Goal: Information Seeking & Learning: Learn about a topic

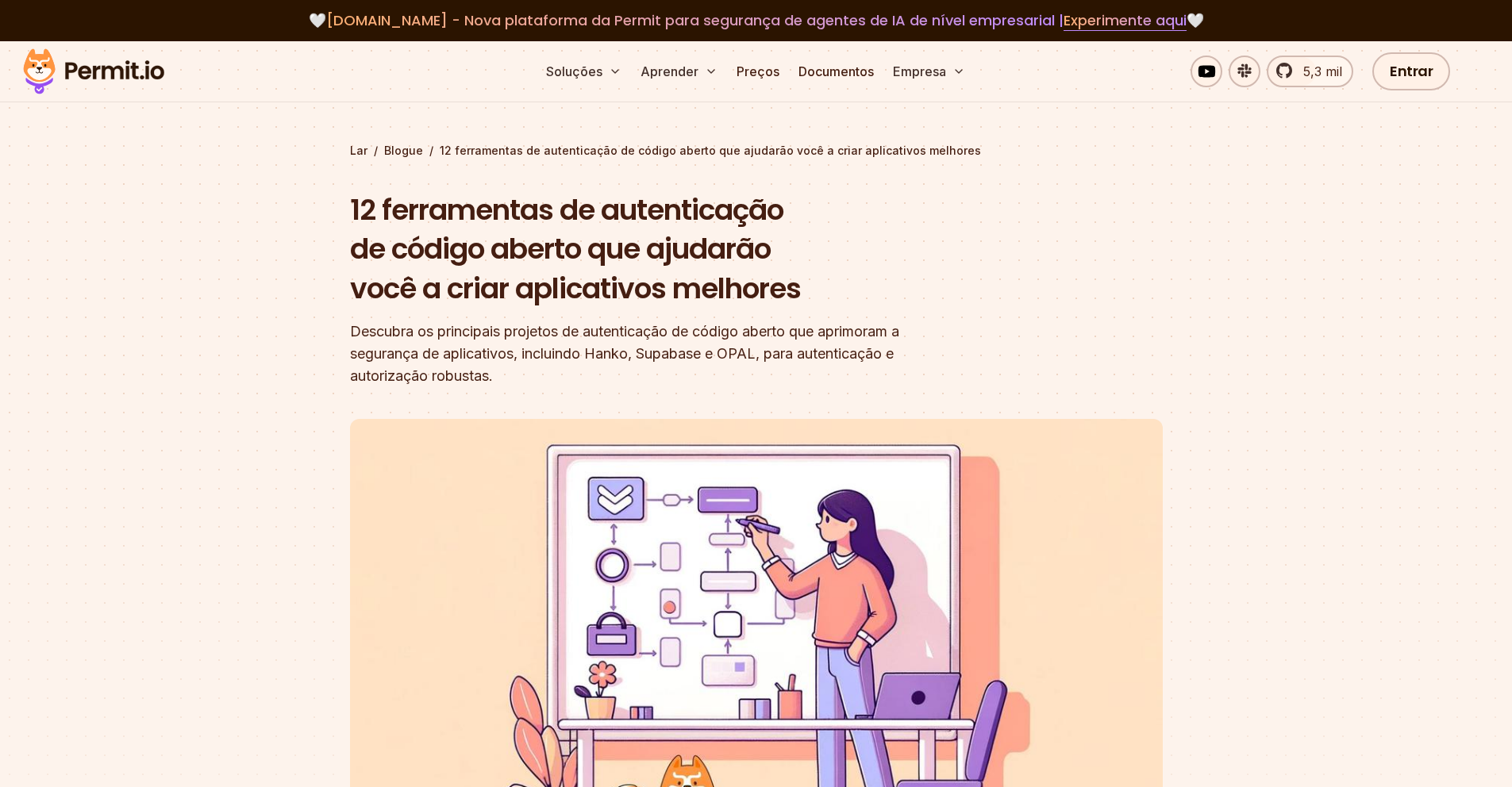
drag, startPoint x: 575, startPoint y: 224, endPoint x: 725, endPoint y: 216, distance: 150.2
click at [686, 221] on font "12 ferramentas de autenticação de código aberto que ajudarão você a criar aplic…" at bounding box center [575, 249] width 451 height 119
click at [460, 234] on font "12 ferramentas de autenticação de código aberto que ajudarão você a criar aplic…" at bounding box center [575, 249] width 451 height 119
click at [785, 214] on font "12 ferramentas de autenticação de código aberto que ajudarão você a criar aplic…" at bounding box center [575, 249] width 451 height 119
click at [596, 247] on font "12 ferramentas de autenticação de código aberto que ajudarão você a criar aplic…" at bounding box center [575, 249] width 451 height 119
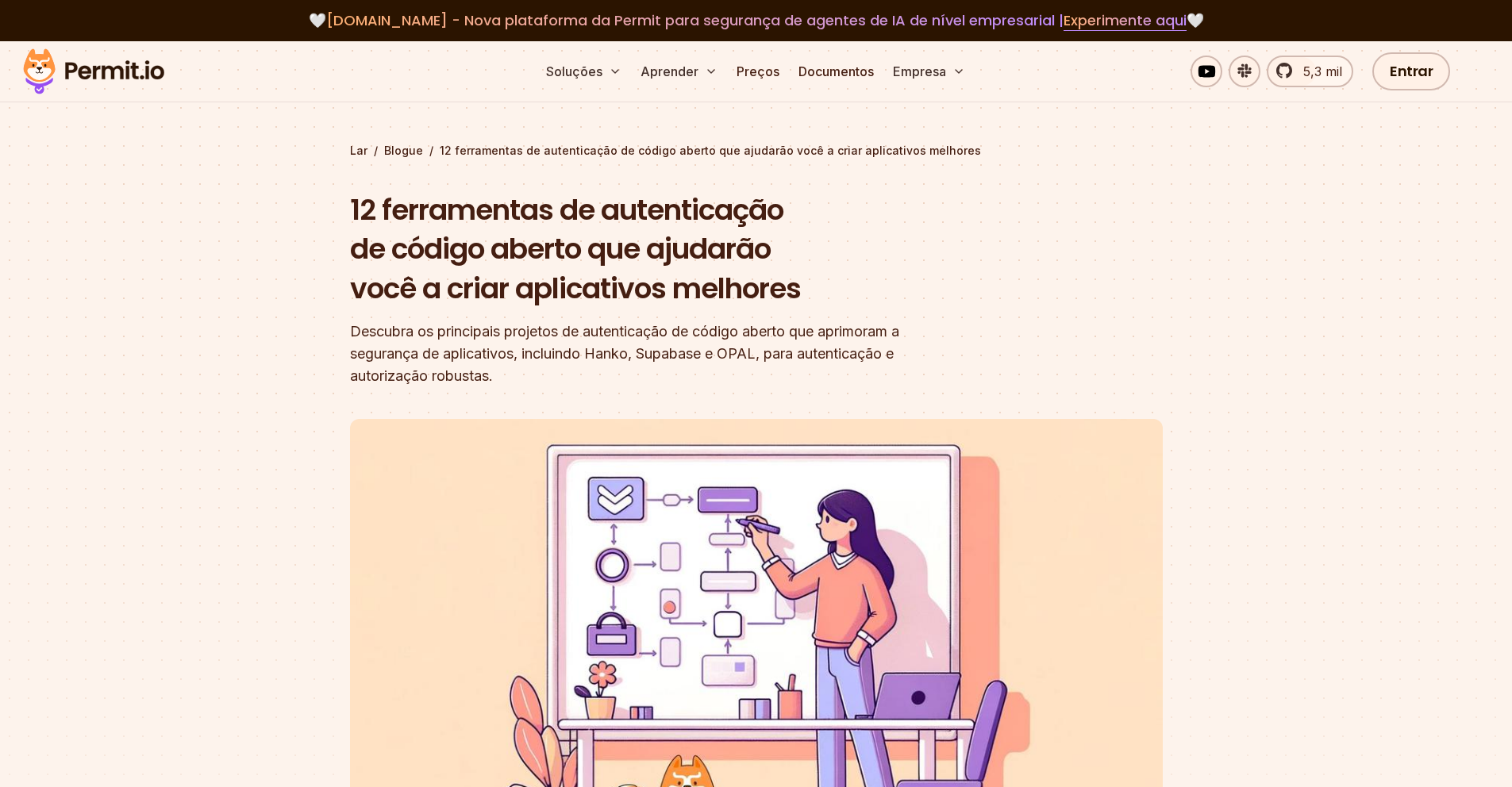
drag, startPoint x: 697, startPoint y: 243, endPoint x: 774, endPoint y: 241, distance: 77.0
click at [774, 241] on font "12 ferramentas de autenticação de código aberto que ajudarão você a criar aplic…" at bounding box center [575, 249] width 451 height 119
drag, startPoint x: 579, startPoint y: 270, endPoint x: 610, endPoint y: 272, distance: 31.1
click at [603, 271] on font "12 ferramentas de autenticação de código aberto que ajudarão você a criar aplic…" at bounding box center [575, 249] width 451 height 119
click at [799, 297] on font "12 ferramentas de autenticação de código aberto que ajudarão você a criar aplic…" at bounding box center [575, 249] width 451 height 119
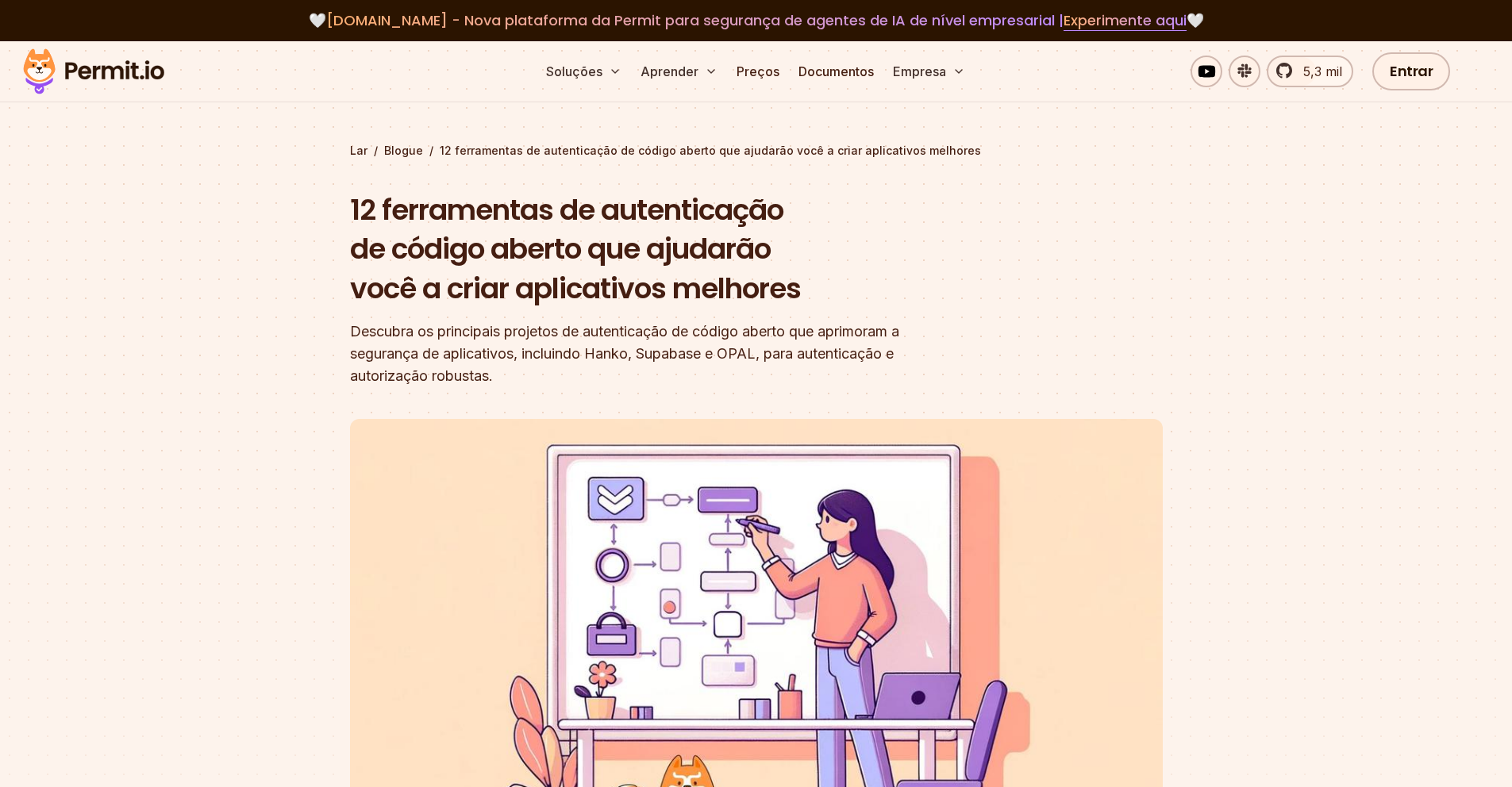
click at [1016, 257] on header "12 ferramentas de autenticação de código aberto que ajudarão você a criar aplic…" at bounding box center [756, 575] width 813 height 771
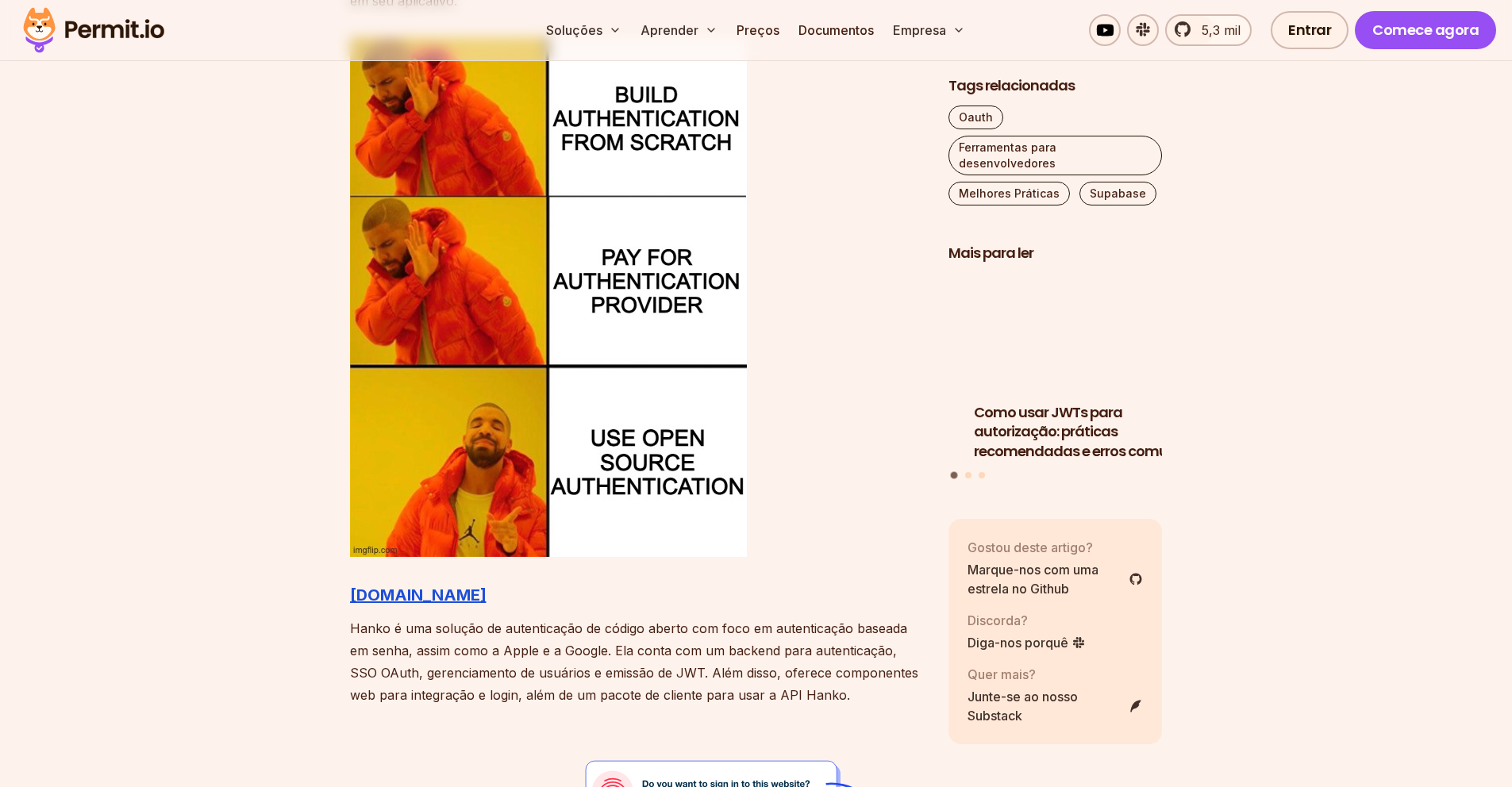
scroll to position [1707, 0]
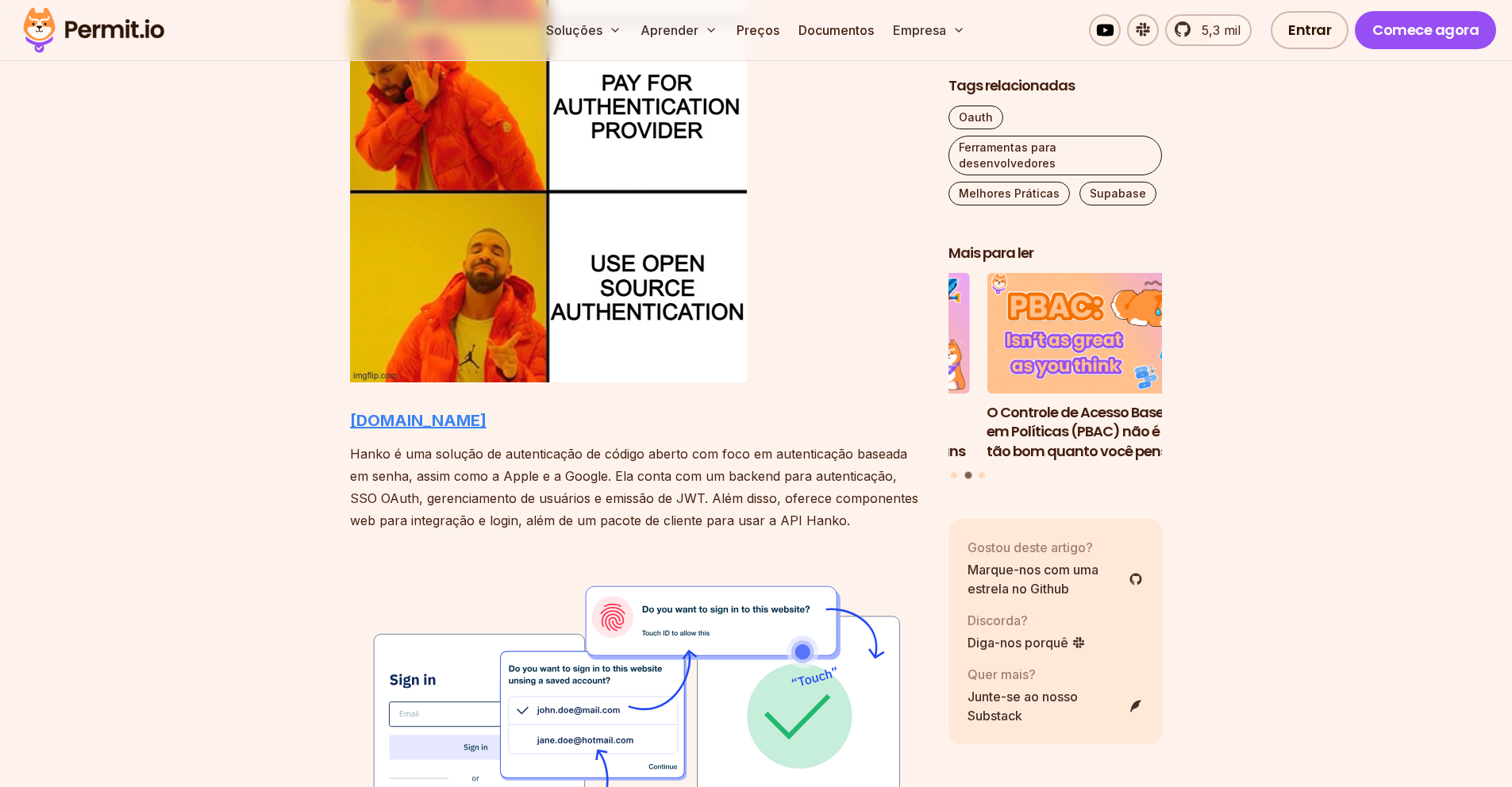
click at [377, 423] on font "[DOMAIN_NAME]" at bounding box center [418, 420] width 137 height 19
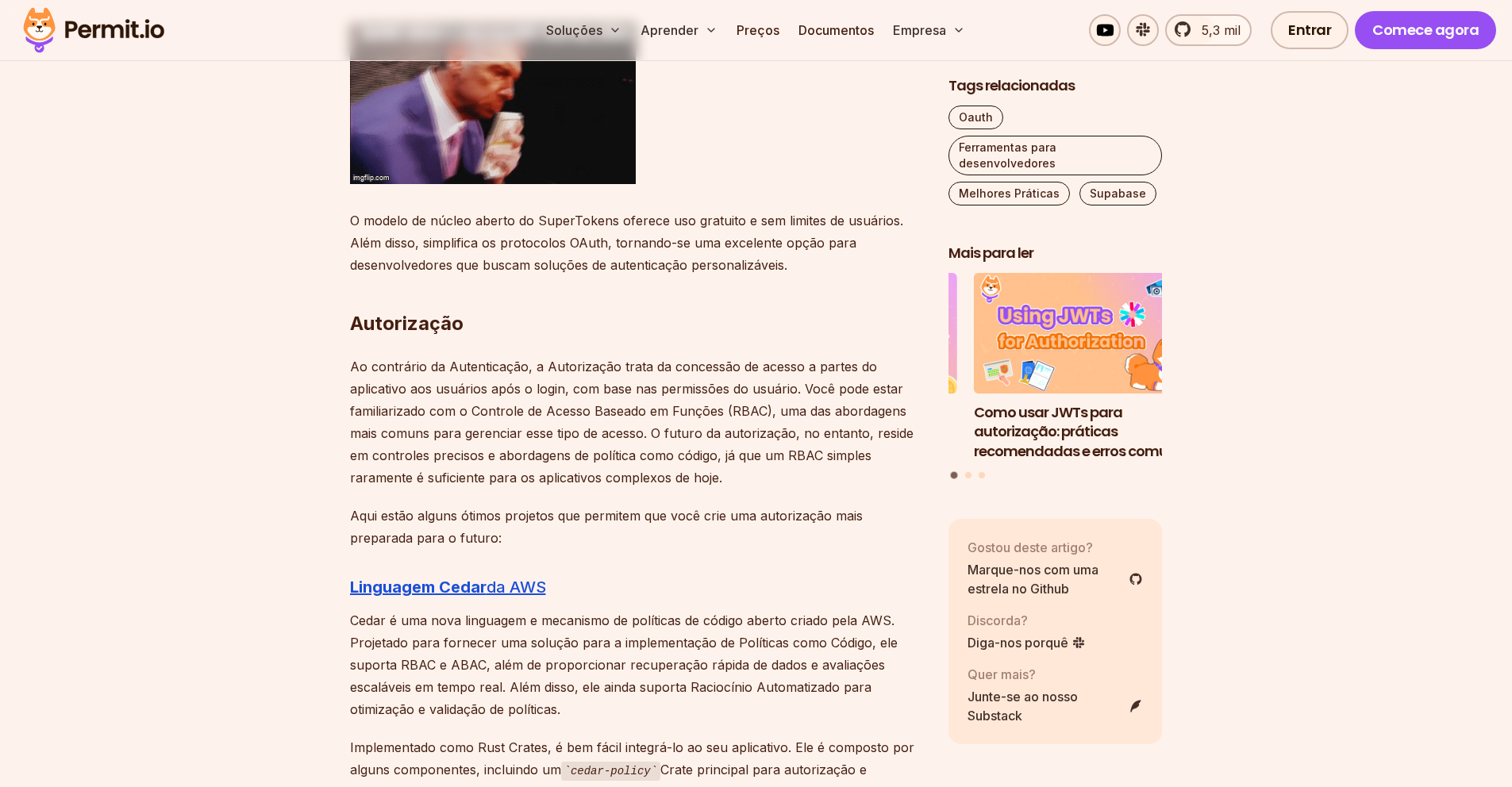
scroll to position [3298, 0]
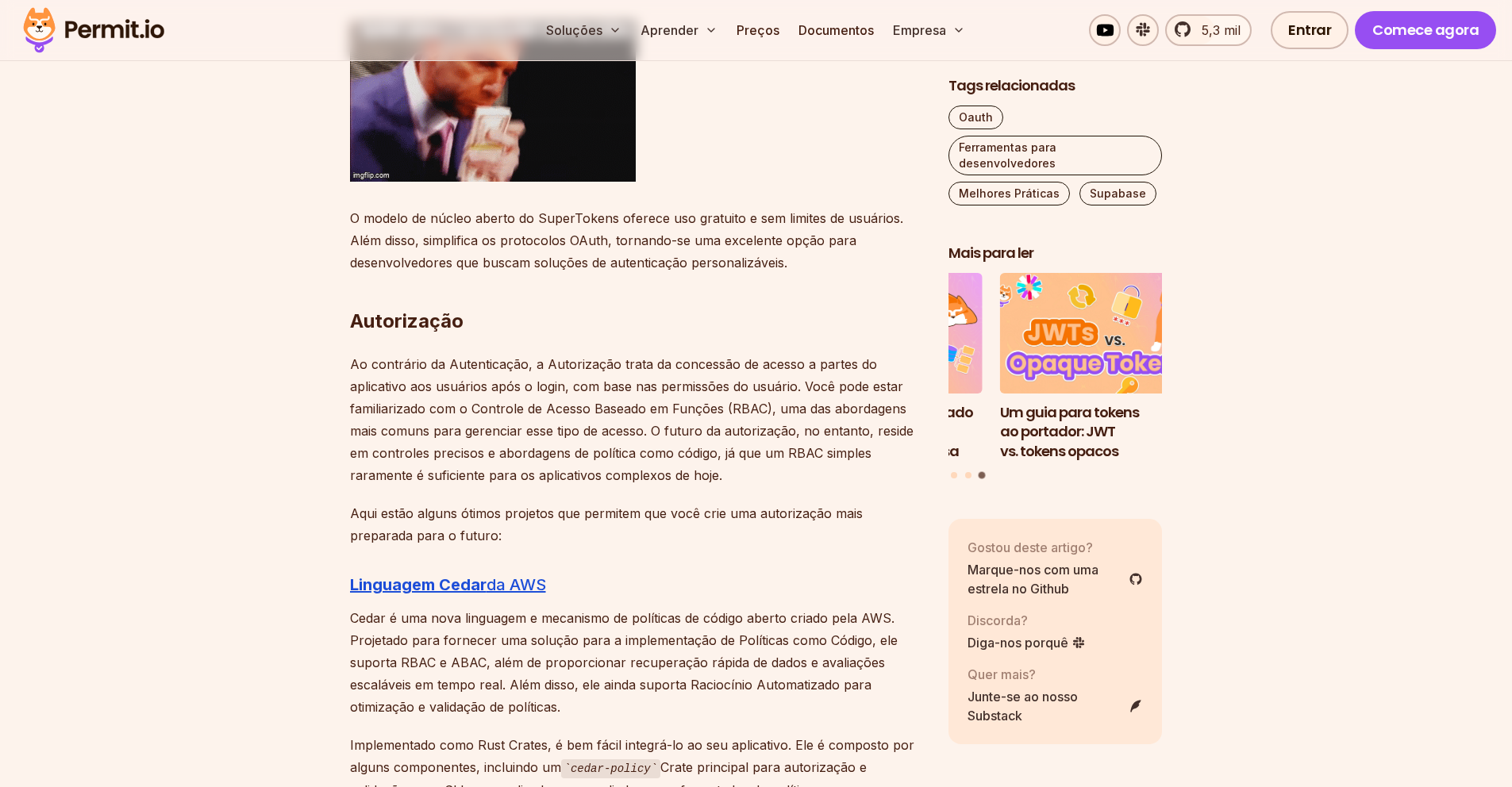
click at [698, 431] on font "Ao contrário da Autenticação, a Autorização trata da concessão de acesso a part…" at bounding box center [631, 420] width 563 height 127
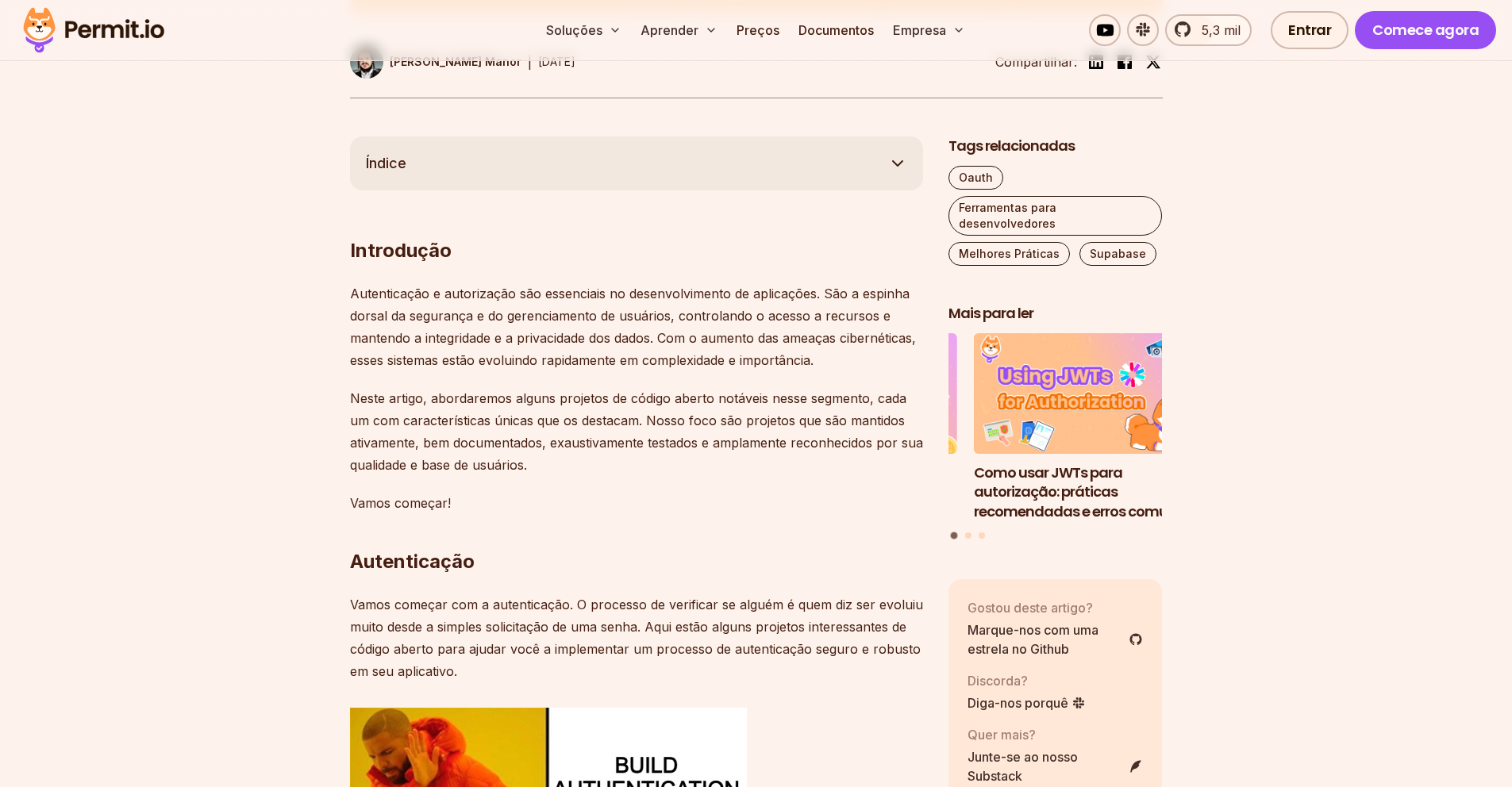
scroll to position [970, 0]
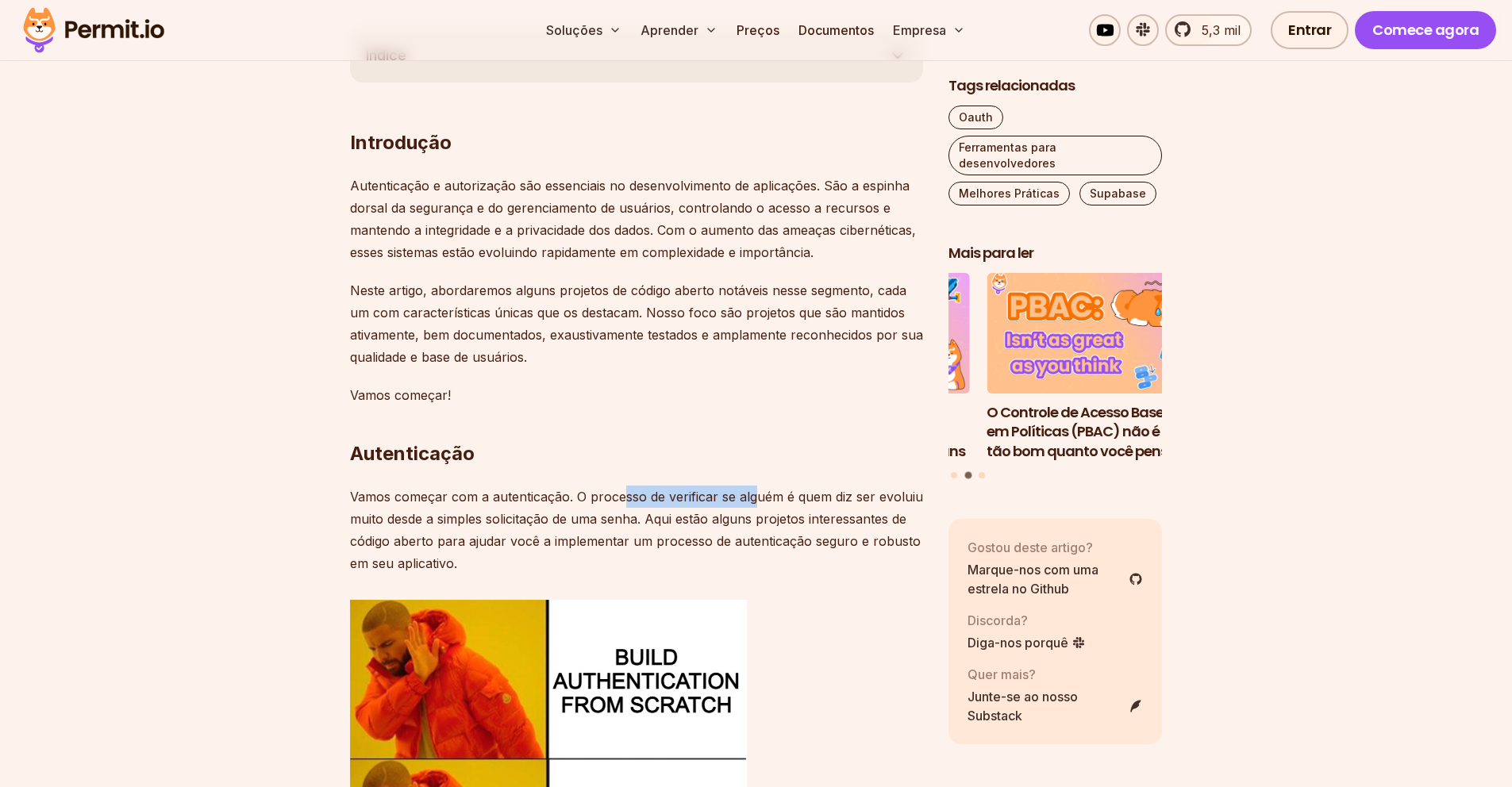
drag, startPoint x: 633, startPoint y: 492, endPoint x: 759, endPoint y: 492, distance: 126.0
click at [757, 492] on font "Vamos começar com a autenticação. O processo de verificar se alguém é quem diz …" at bounding box center [636, 530] width 573 height 83
click at [804, 492] on font "Vamos começar com a autenticação. O processo de verificar se alguém é quem diz …" at bounding box center [636, 530] width 573 height 83
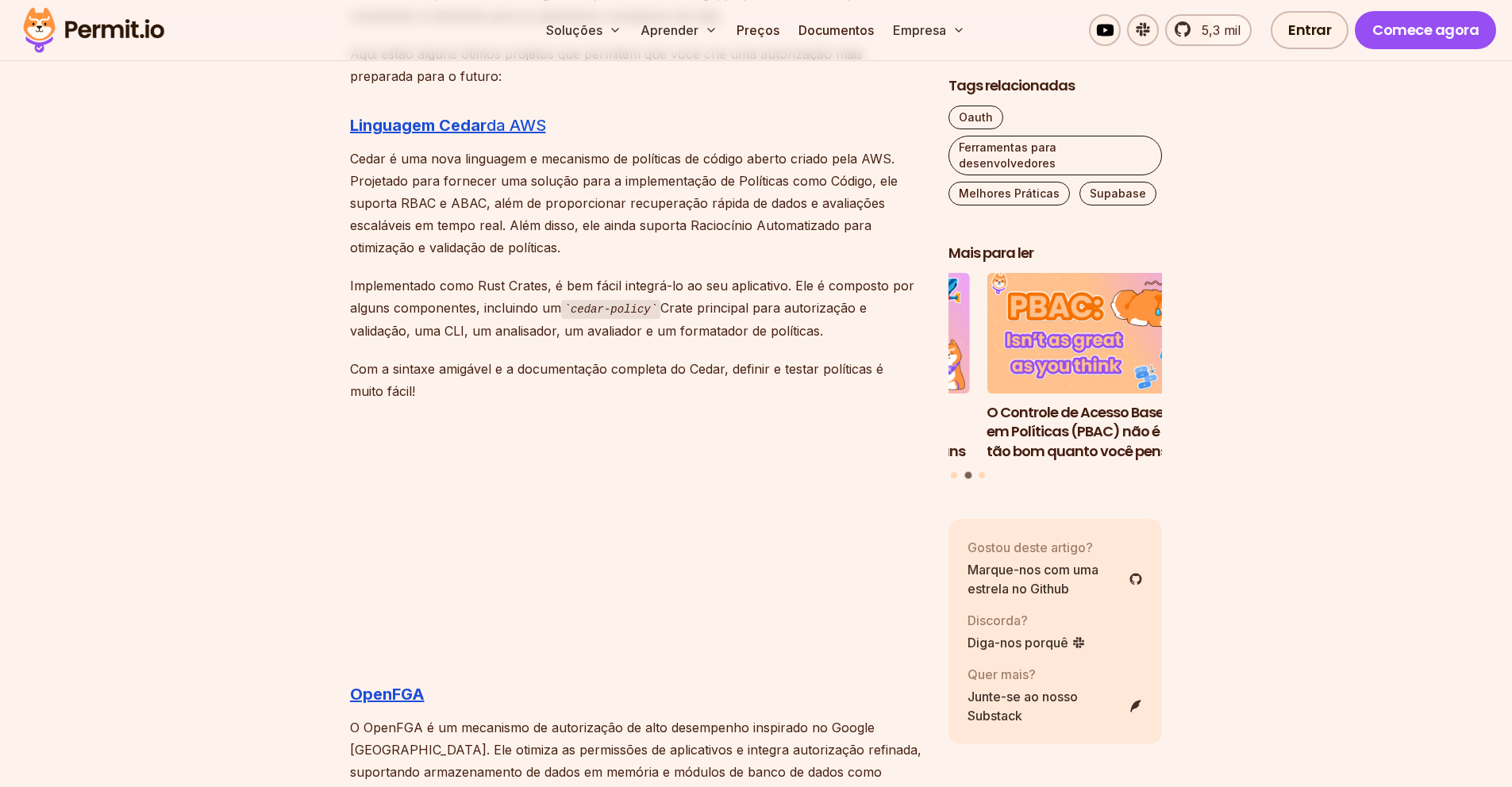
scroll to position [3843, 0]
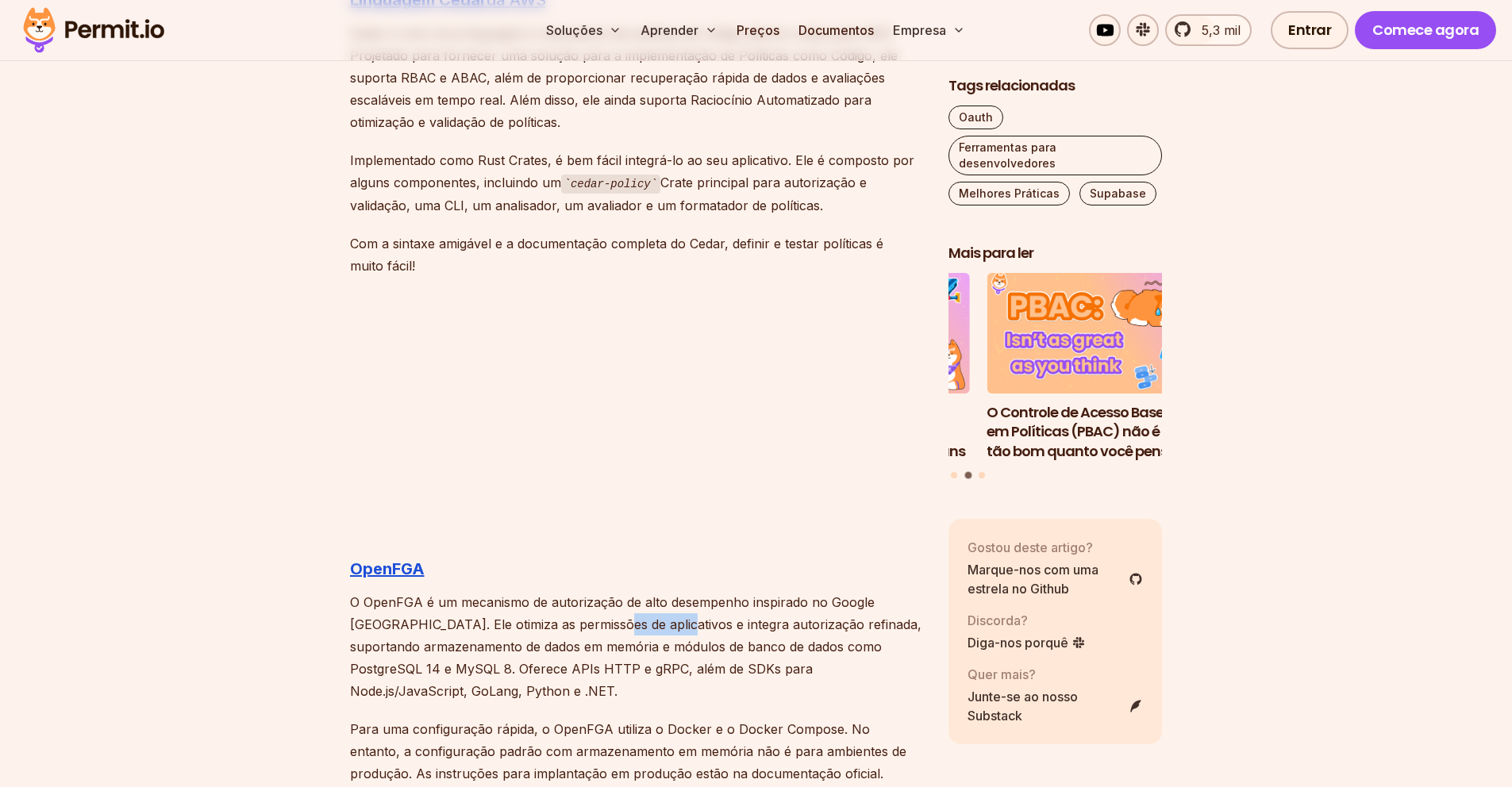
drag, startPoint x: 616, startPoint y: 610, endPoint x: 684, endPoint y: 612, distance: 68.0
click at [671, 612] on p "O OpenFGA é um mecanismo de autorização de alto desempenho inspirado no Google …" at bounding box center [636, 646] width 573 height 111
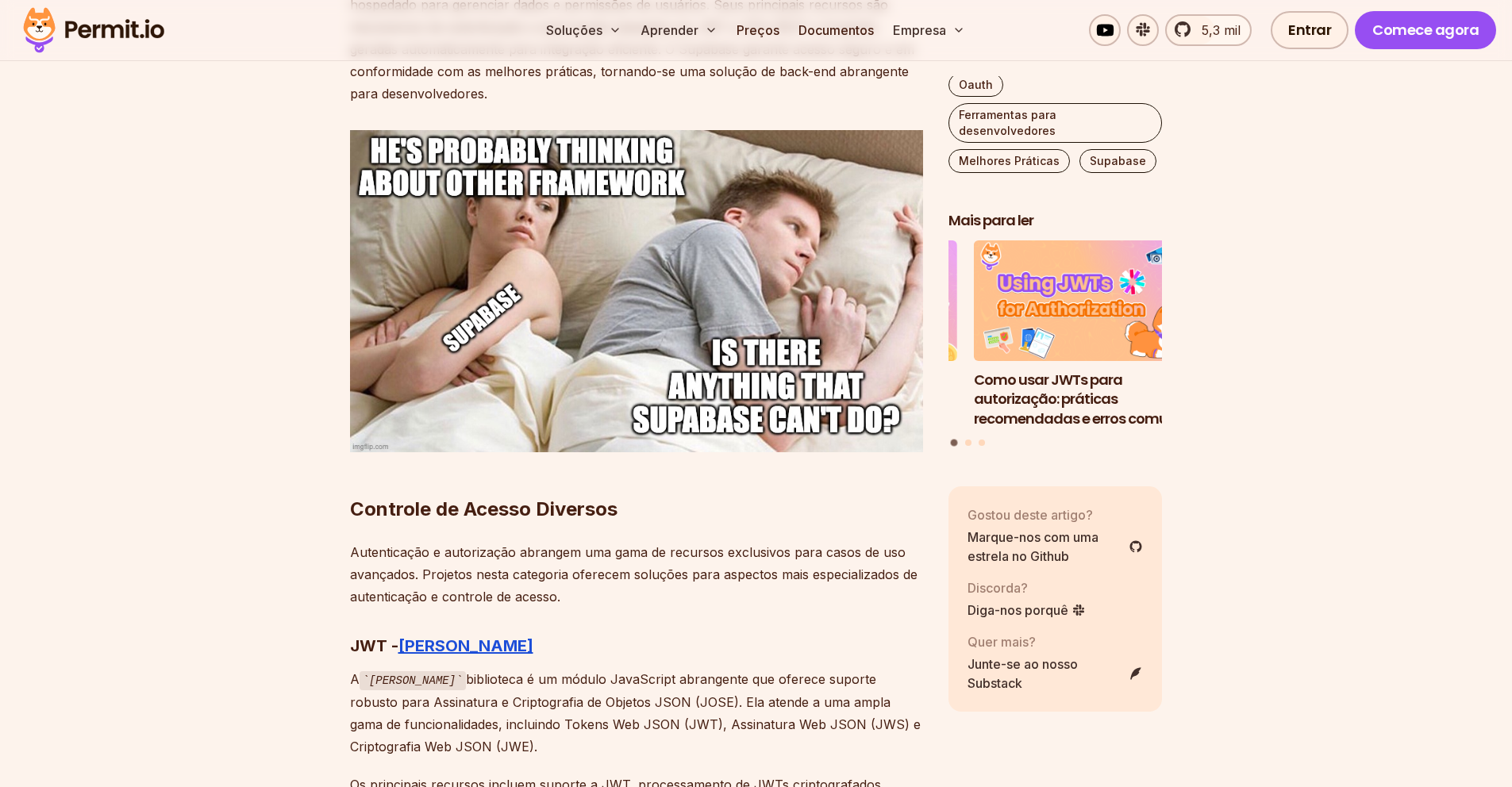
scroll to position [7411, 0]
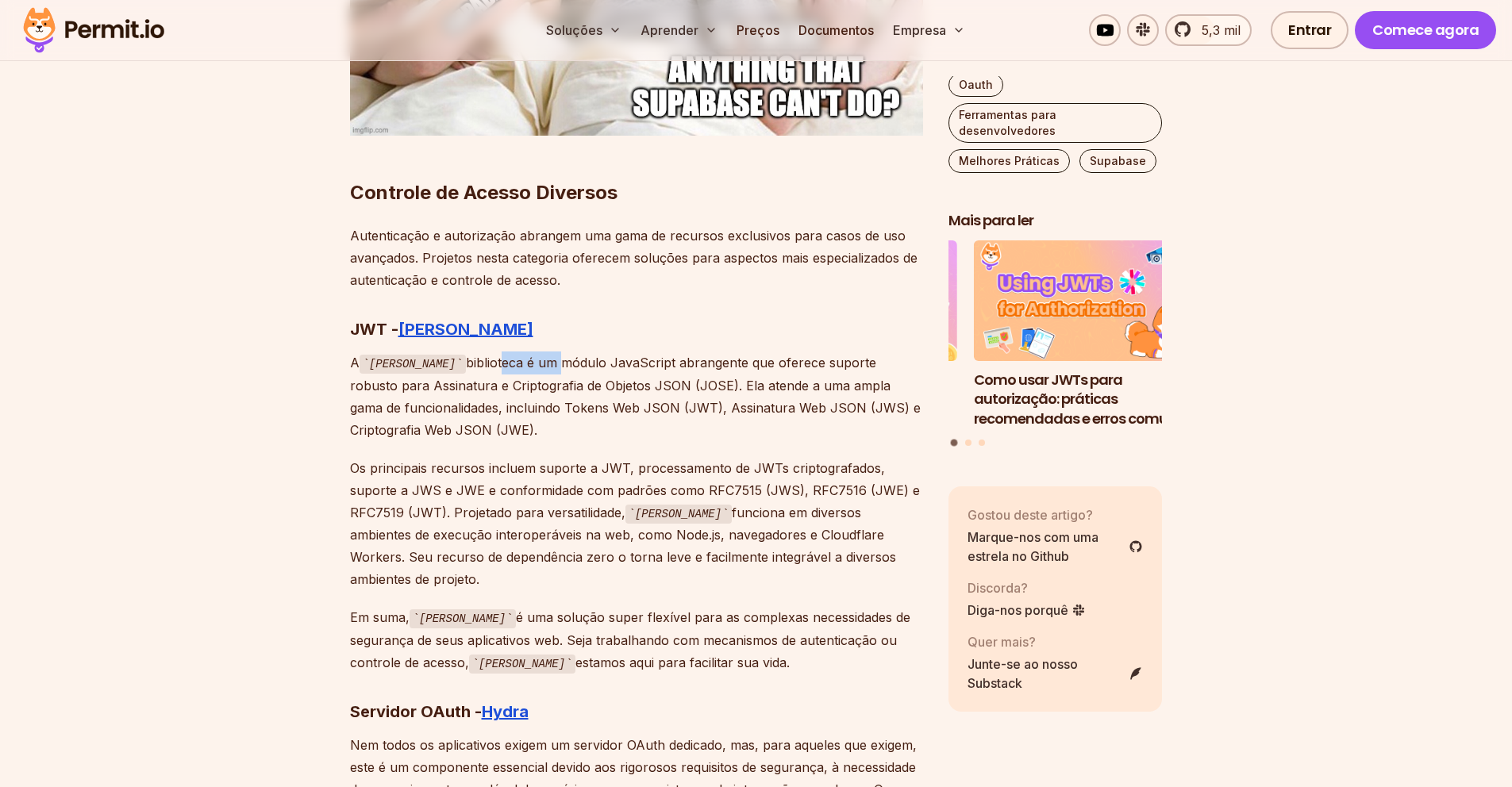
drag, startPoint x: 450, startPoint y: 341, endPoint x: 507, endPoint y: 340, distance: 57.0
click at [507, 355] on font "biblioteca é um módulo JavaScript abrangente que oferece suporte robusto para A…" at bounding box center [635, 397] width 570 height 84
click at [530, 355] on font "biblioteca é um módulo JavaScript abrangente que oferece suporte robusto para A…" at bounding box center [635, 397] width 570 height 84
drag, startPoint x: 431, startPoint y: 342, endPoint x: 546, endPoint y: 342, distance: 115.0
click at [545, 355] on font "biblioteca é um módulo JavaScript abrangente que oferece suporte robusto para A…" at bounding box center [635, 397] width 570 height 84
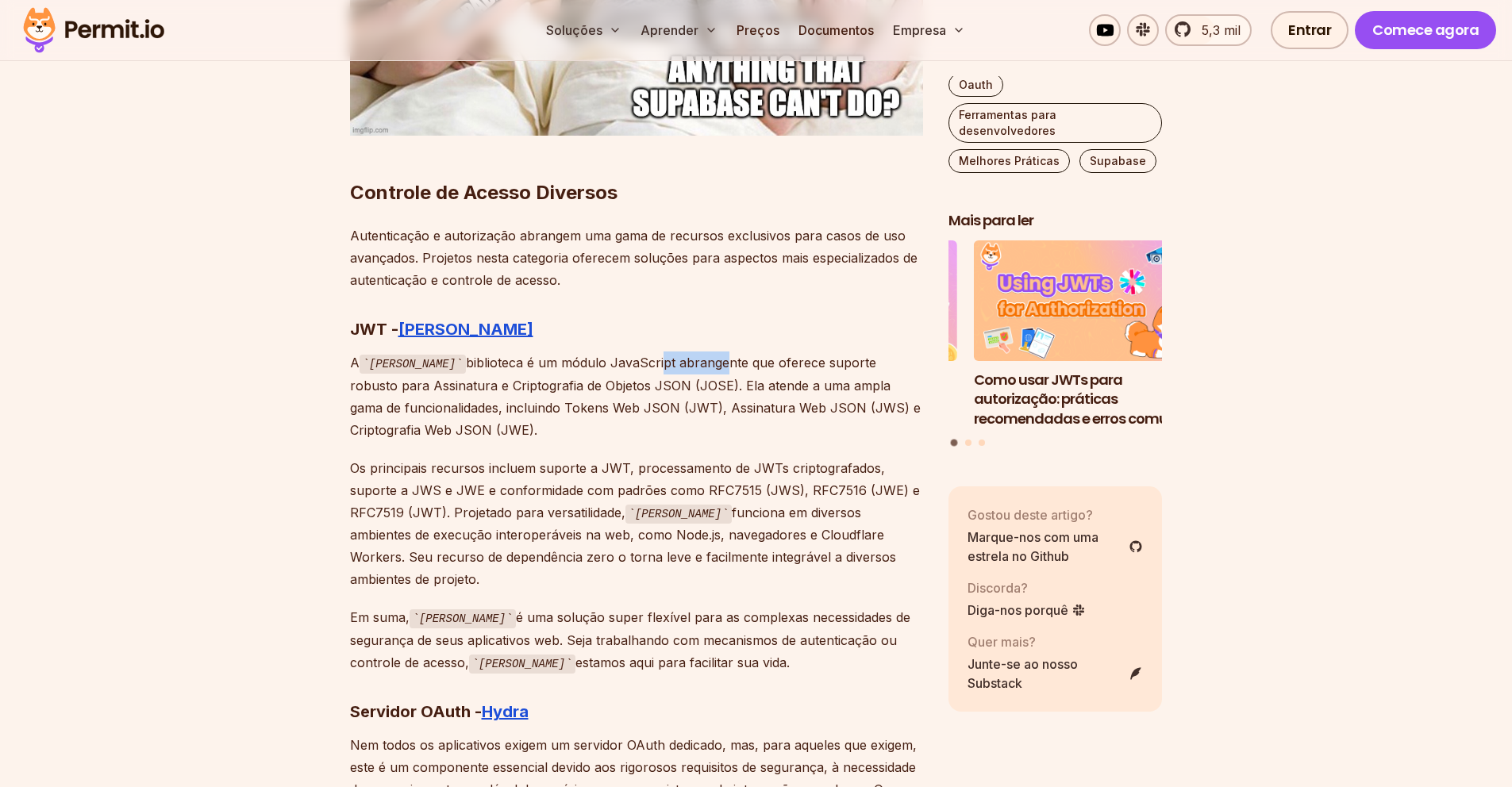
drag, startPoint x: 616, startPoint y: 342, endPoint x: 698, endPoint y: 340, distance: 82.0
click at [680, 355] on font "biblioteca é um módulo JavaScript abrangente que oferece suporte robusto para A…" at bounding box center [635, 397] width 570 height 84
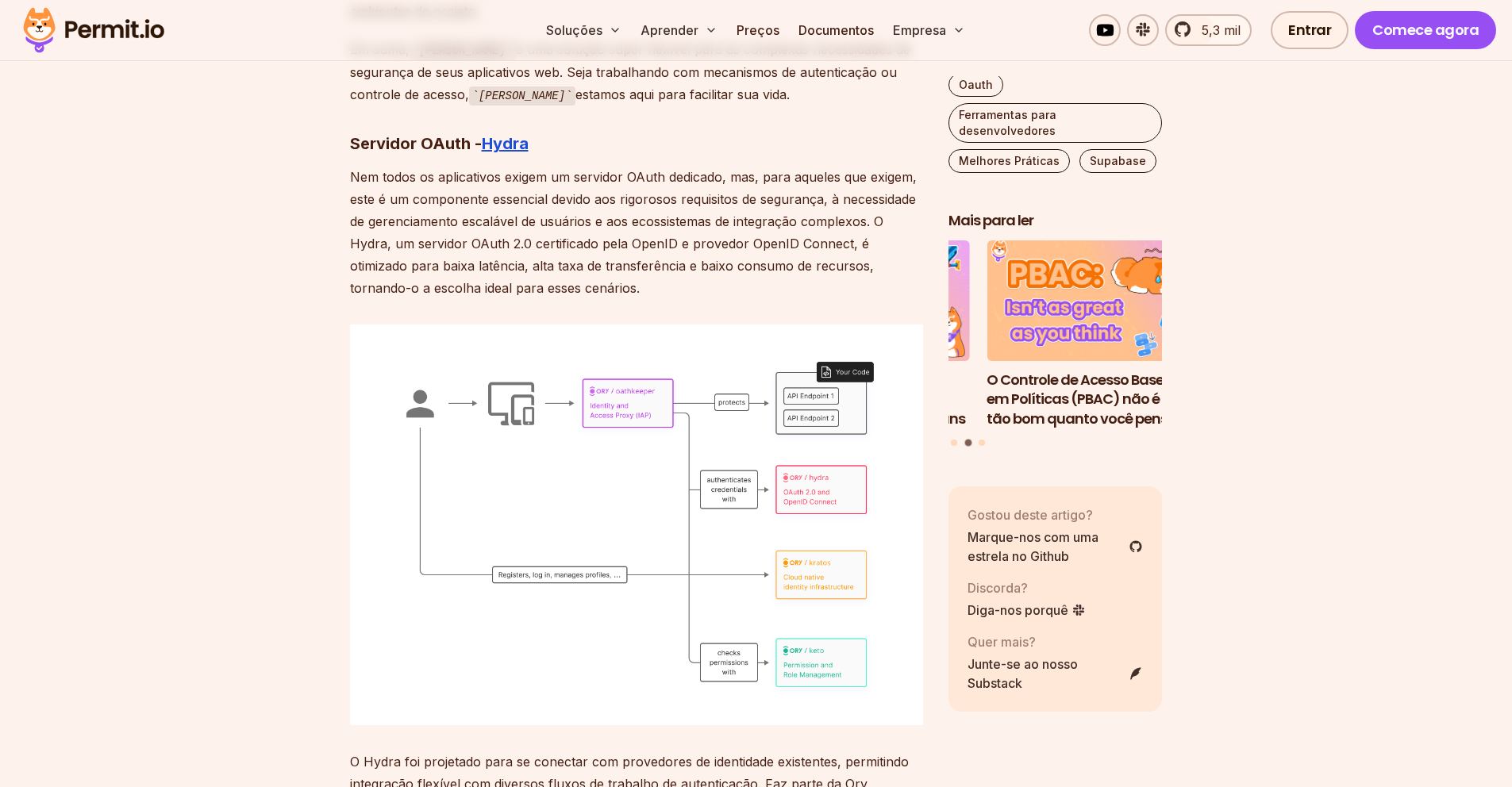
scroll to position [7883, 0]
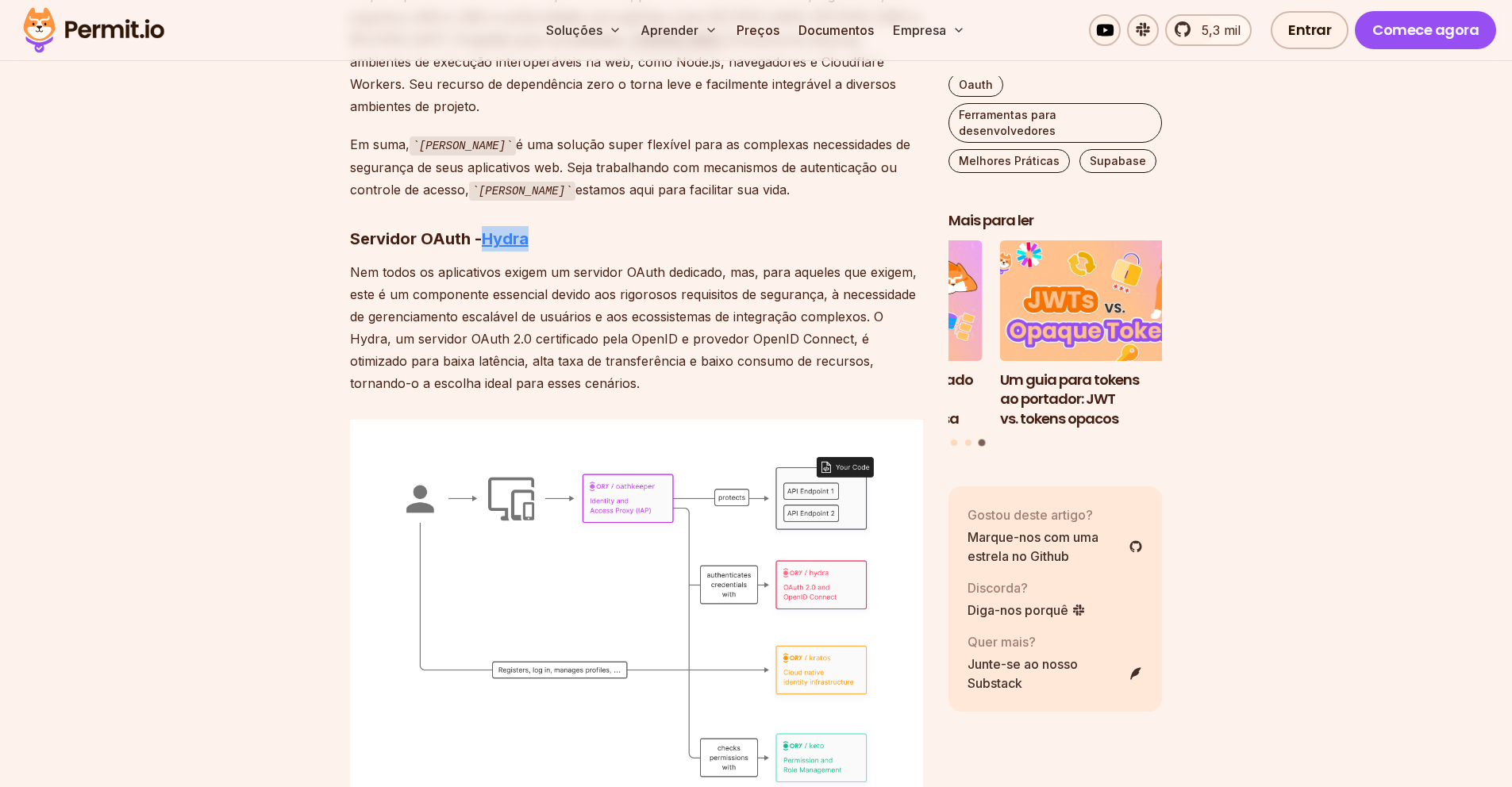
click at [509, 229] on font "Hydra" at bounding box center [505, 239] width 47 height 19
click at [491, 278] on p "Nem todos os aplicativos exigem um servidor OAuth dedicado, mas, para aqueles q…" at bounding box center [636, 327] width 573 height 133
drag, startPoint x: 428, startPoint y: 251, endPoint x: 550, endPoint y: 256, distance: 122.1
click at [541, 261] on p "Nem todos os aplicativos exigem um servidor OAuth dedicado, mas, para aqueles q…" at bounding box center [636, 327] width 573 height 133
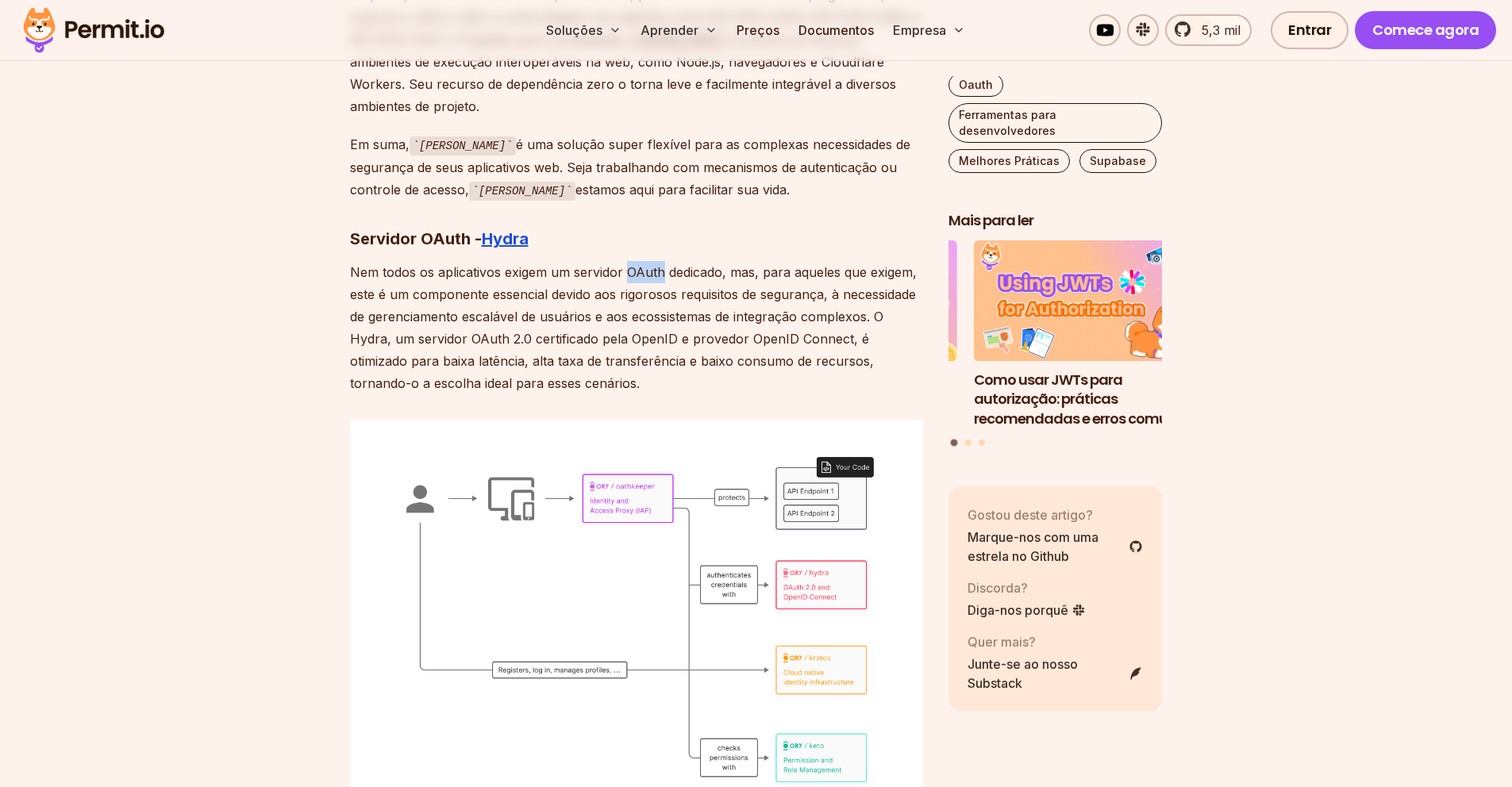
drag, startPoint x: 626, startPoint y: 248, endPoint x: 720, endPoint y: 251, distance: 94.0
click at [706, 264] on font "Nem todos os aplicativos exigem um servidor OAuth dedicado, mas, para aqueles q…" at bounding box center [633, 328] width 567 height 127
drag, startPoint x: 358, startPoint y: 271, endPoint x: 564, endPoint y: 273, distance: 206.0
click at [553, 273] on font "Nem todos os aplicativos exigem um servidor OAuth dedicado, mas, para aqueles q…" at bounding box center [633, 328] width 567 height 127
drag, startPoint x: 479, startPoint y: 322, endPoint x: 569, endPoint y: 325, distance: 90.0
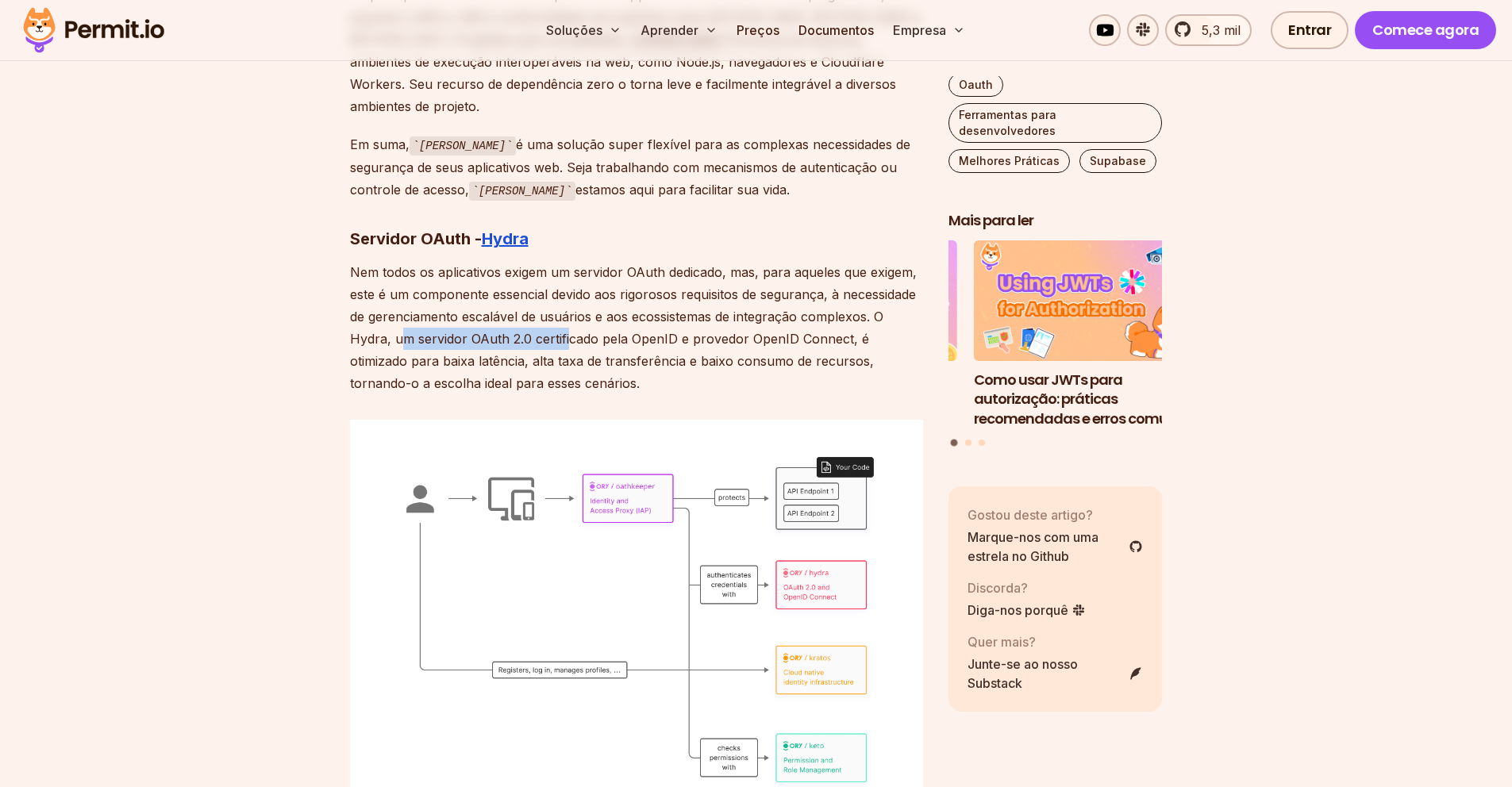
click at [569, 325] on p "Nem todos os aplicativos exigem um servidor OAuth dedicado, mas, para aqueles q…" at bounding box center [636, 327] width 573 height 133
click at [661, 322] on p "Nem todos os aplicativos exigem um servidor OAuth dedicado, mas, para aqueles q…" at bounding box center [636, 327] width 573 height 133
click at [666, 317] on font "Nem todos os aplicativos exigem um servidor OAuth dedicado, mas, para aqueles q…" at bounding box center [633, 328] width 567 height 127
drag, startPoint x: 664, startPoint y: 317, endPoint x: 627, endPoint y: 313, distance: 37.2
click at [664, 317] on font "Nem todos os aplicativos exigem um servidor OAuth dedicado, mas, para aqueles q…" at bounding box center [633, 328] width 567 height 127
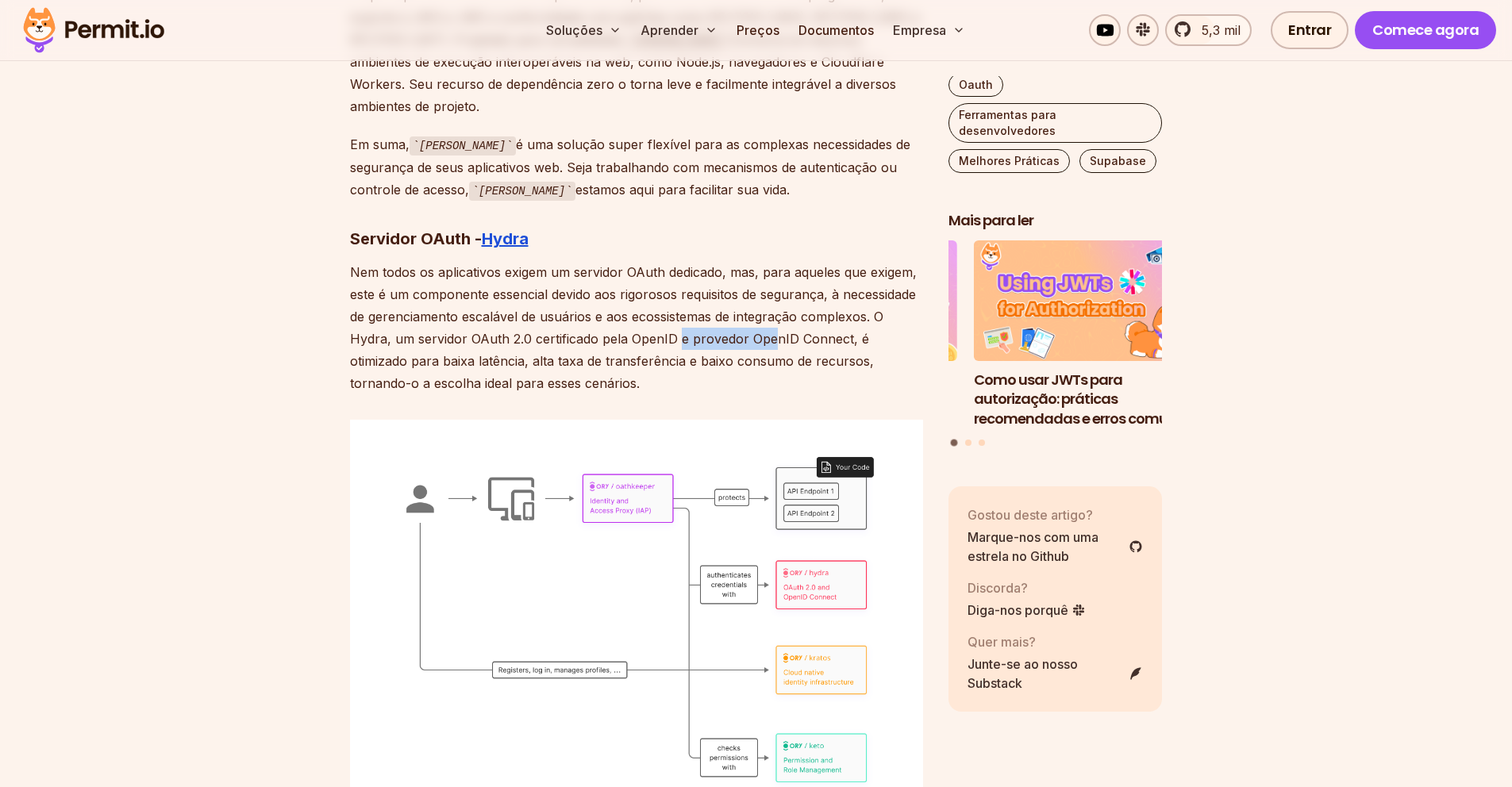
drag, startPoint x: 738, startPoint y: 317, endPoint x: 791, endPoint y: 317, distance: 53.0
click at [786, 317] on font "Nem todos os aplicativos exigem um servidor OAuth dedicado, mas, para aqueles q…" at bounding box center [633, 328] width 567 height 127
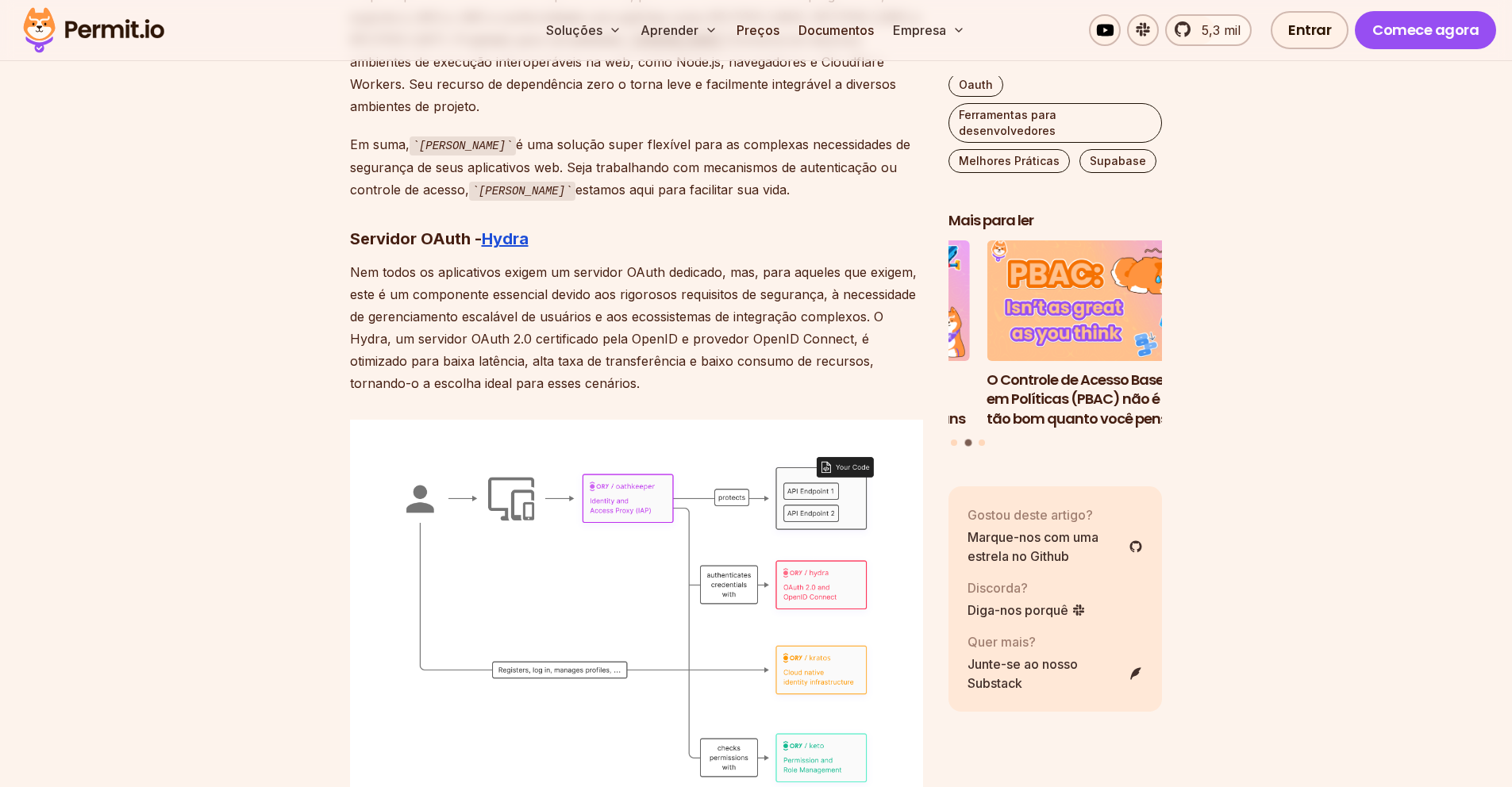
click at [793, 317] on font "Nem todos os aplicativos exigem um servidor OAuth dedicado, mas, para aqueles q…" at bounding box center [633, 328] width 567 height 127
drag, startPoint x: 637, startPoint y: 335, endPoint x: 805, endPoint y: 348, distance: 168.5
click at [801, 348] on p "Nem todos os aplicativos exigem um servidor OAuth dedicado, mas, para aqueles q…" at bounding box center [636, 327] width 573 height 133
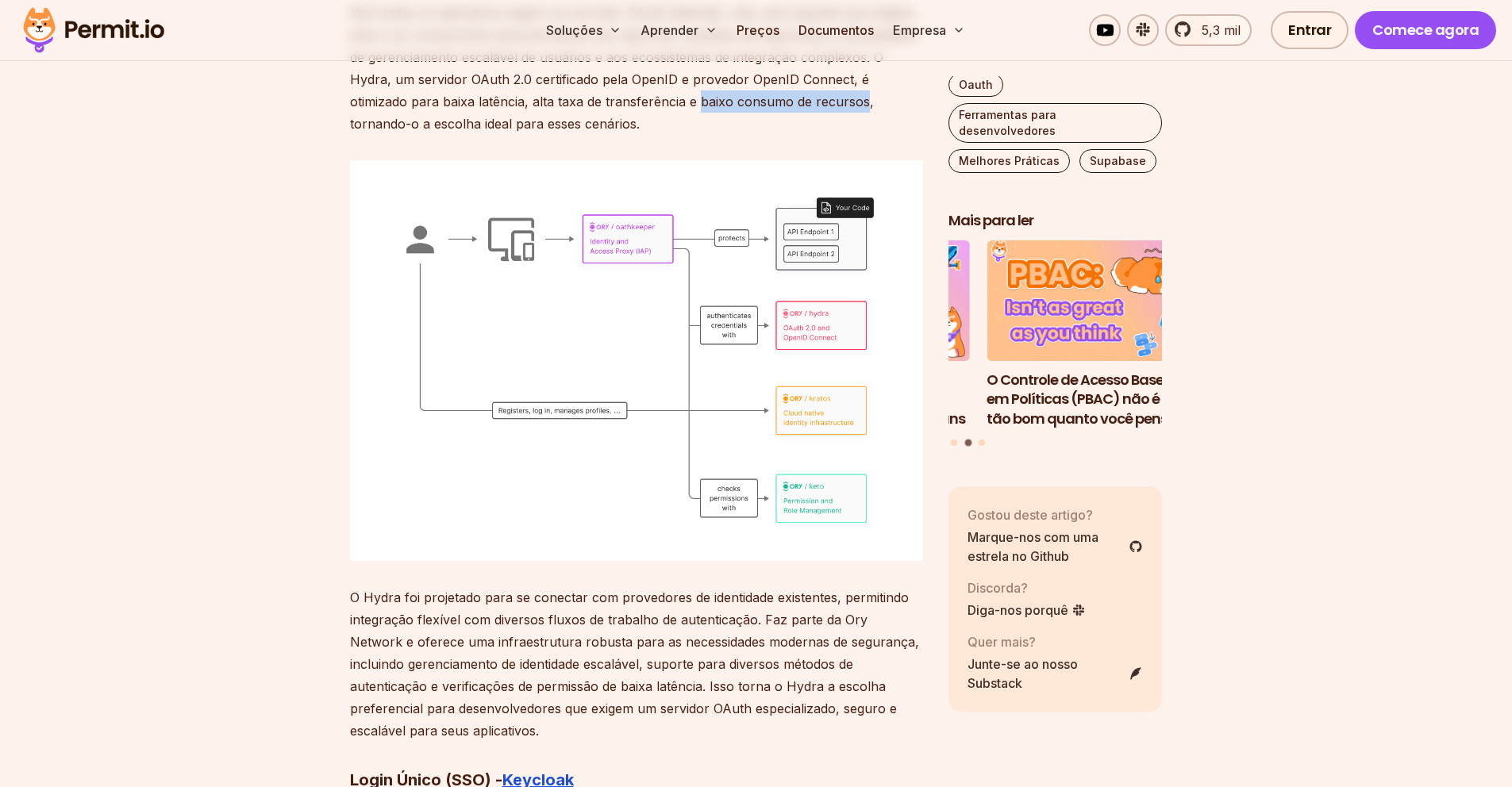
scroll to position [8339, 0]
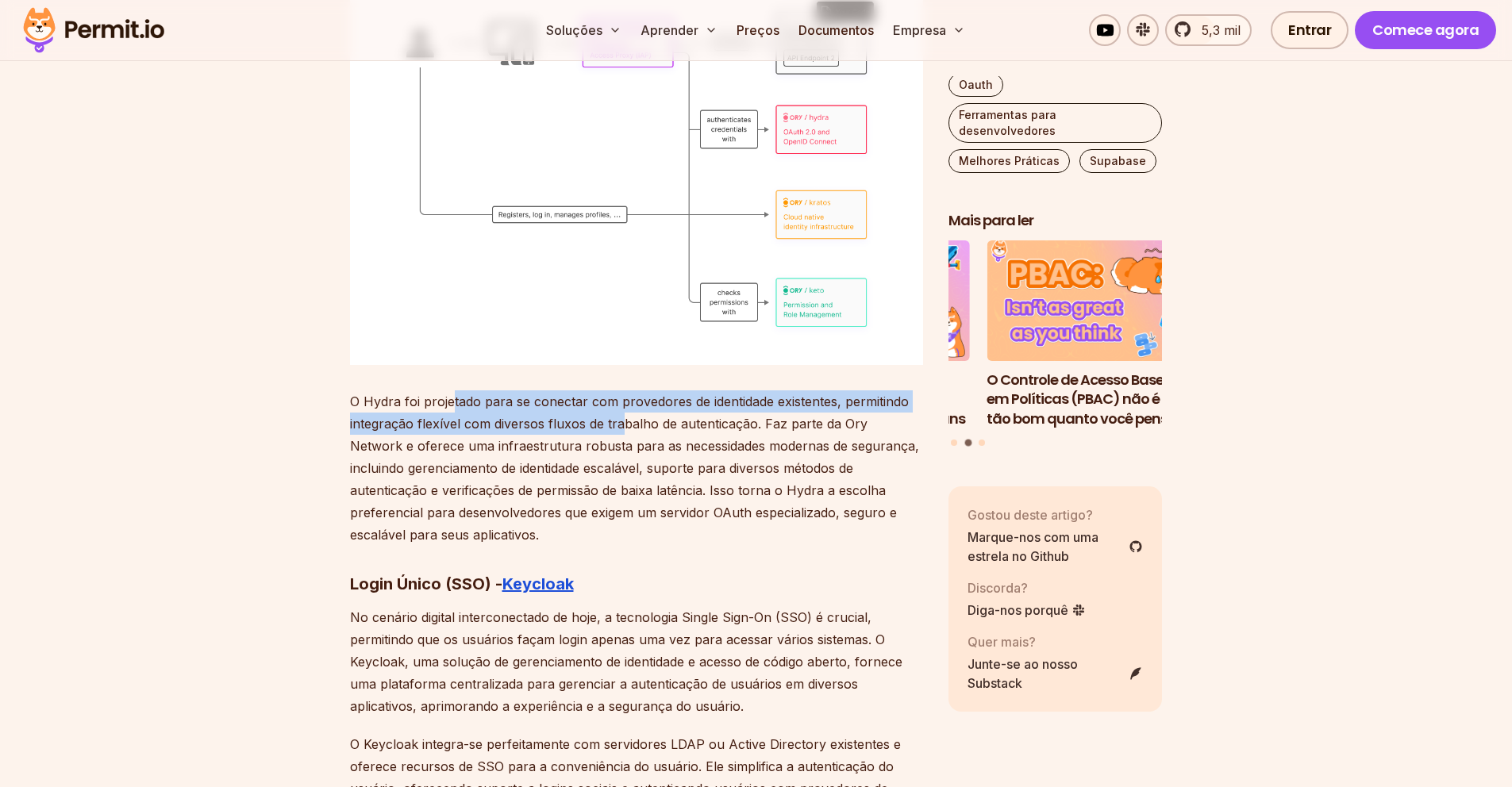
drag, startPoint x: 475, startPoint y: 381, endPoint x: 732, endPoint y: 393, distance: 257.3
click at [698, 397] on font "O Hydra foi projetado para se conectar com provedores de identidade existentes,…" at bounding box center [634, 467] width 569 height 149
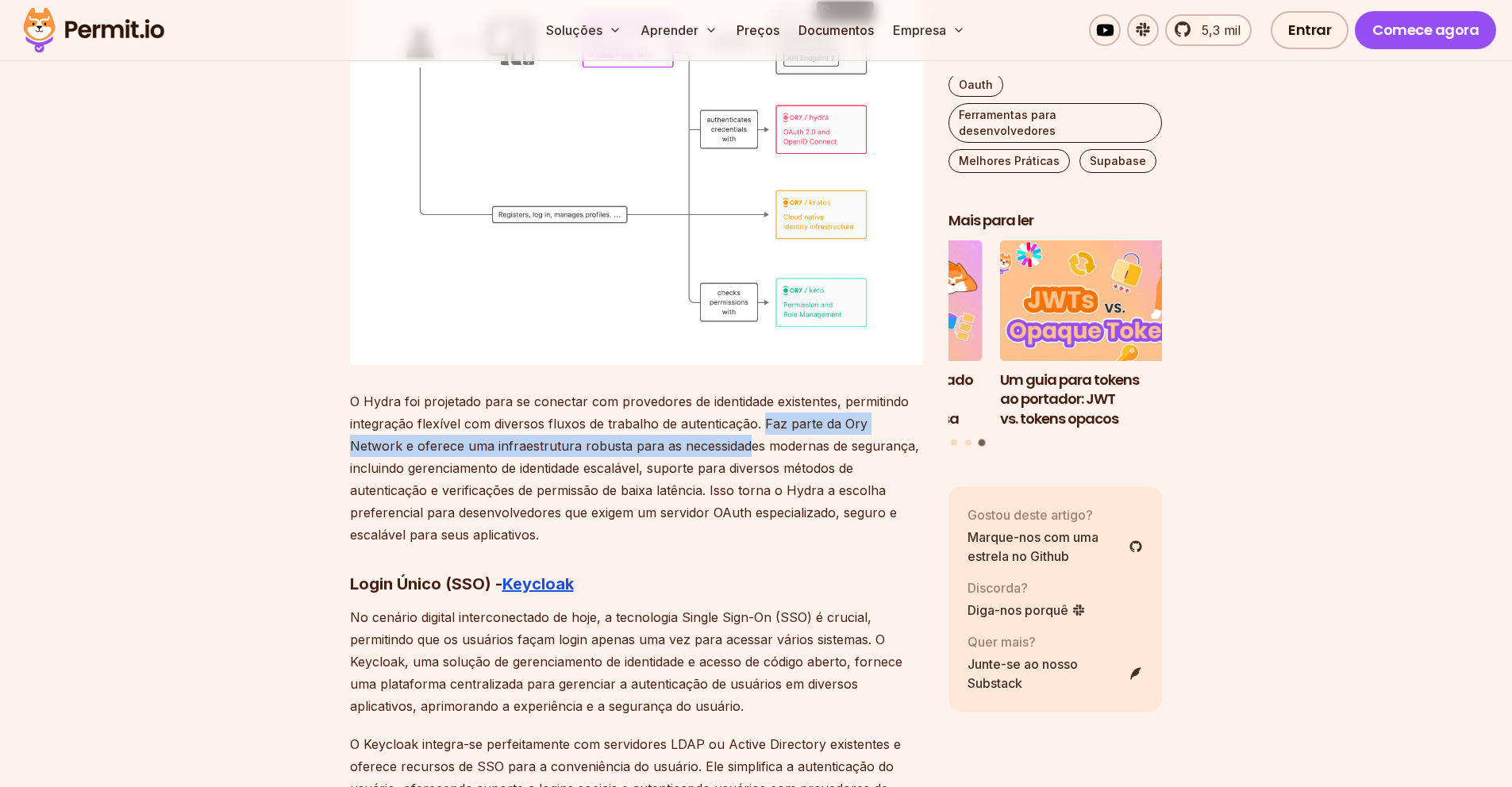
drag, startPoint x: 762, startPoint y: 397, endPoint x: 746, endPoint y: 425, distance: 32.2
click at [704, 423] on font "O Hydra foi projetado para se conectar com provedores de identidade existentes,…" at bounding box center [634, 467] width 569 height 149
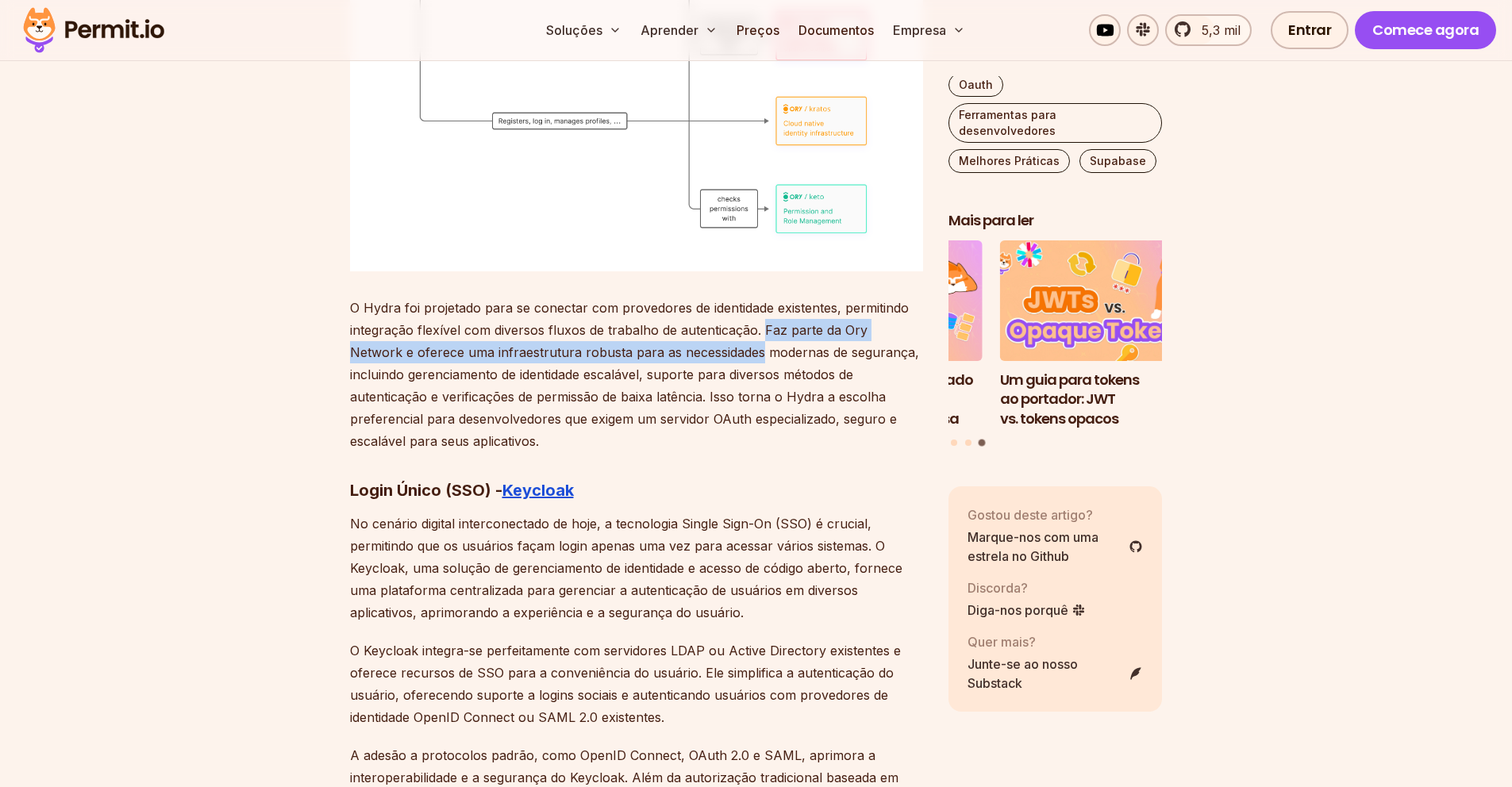
scroll to position [8475, 0]
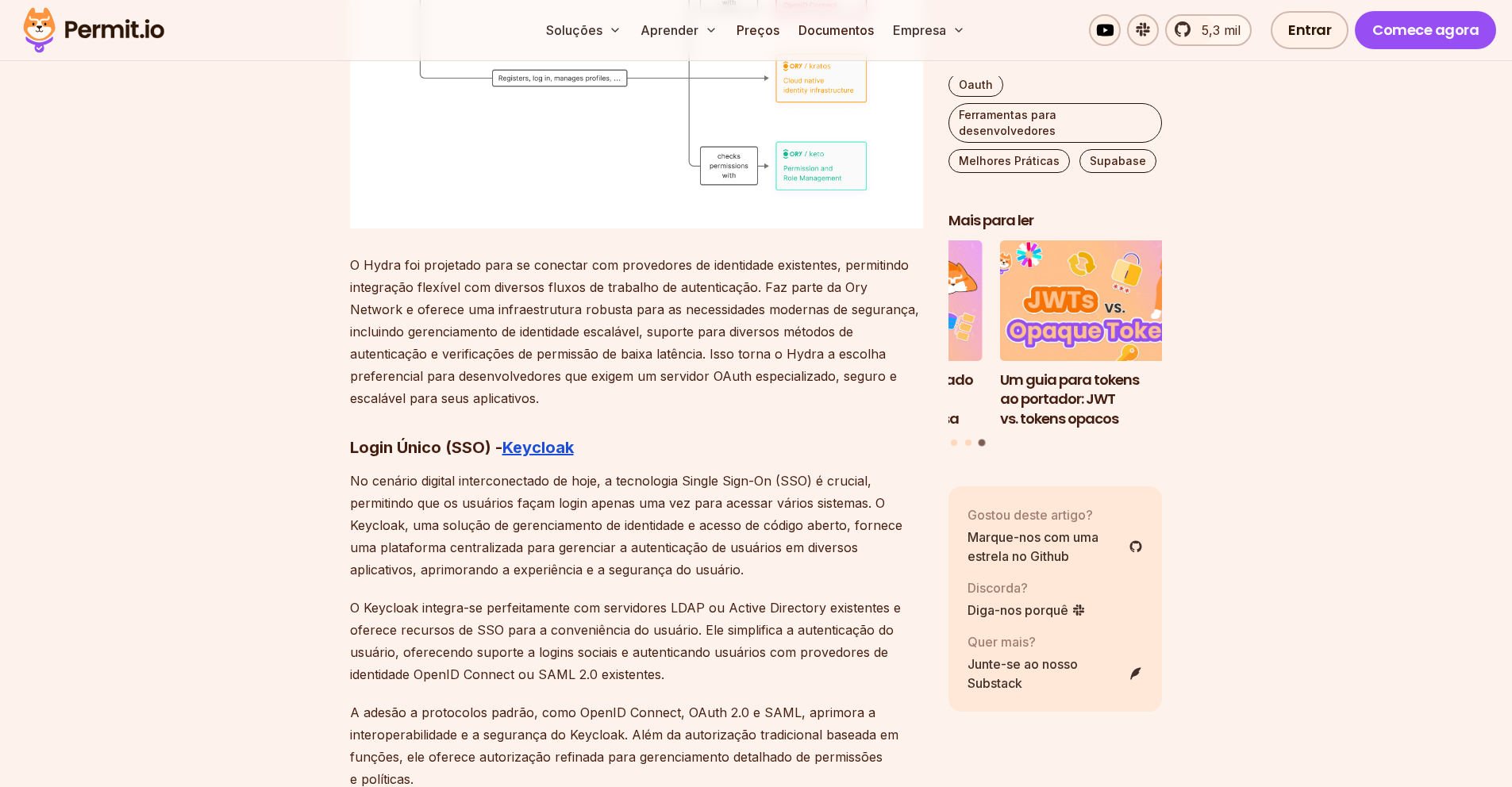
click at [467, 438] on font "Login Único (SSO) -" at bounding box center [426, 447] width 153 height 19
click at [691, 435] on h3 "Login Único (SSO) - Keycloak" at bounding box center [636, 447] width 573 height 25
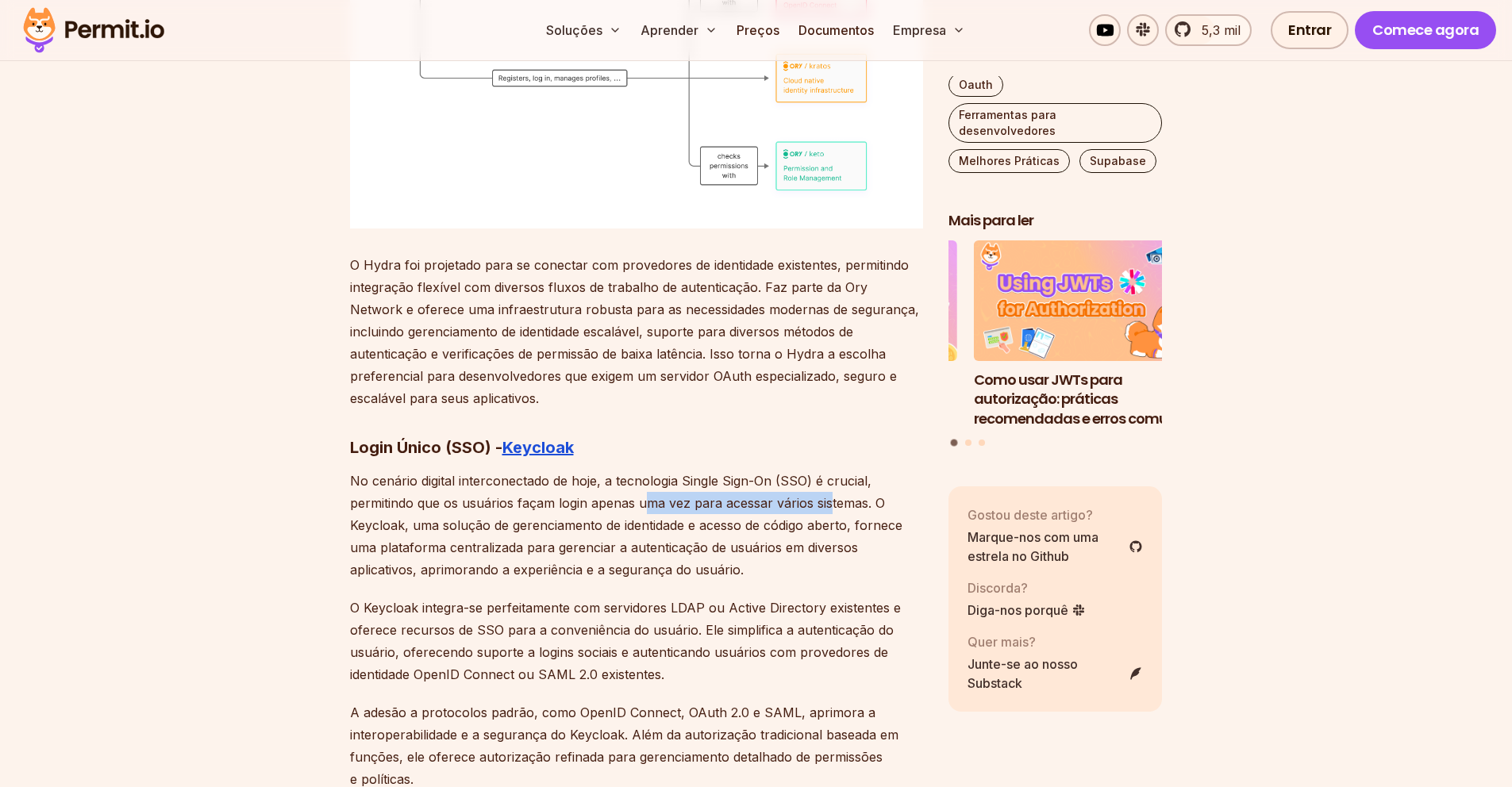
drag, startPoint x: 645, startPoint y: 475, endPoint x: 849, endPoint y: 475, distance: 204.0
click at [837, 475] on font "No cenário digital interconectado de hoje, a tecnologia Single Sign-On (SSO) é …" at bounding box center [625, 525] width 552 height 105
drag, startPoint x: 852, startPoint y: 476, endPoint x: 866, endPoint y: 478, distance: 14.1
click at [865, 478] on font "No cenário digital interconectado de hoje, a tecnologia Single Sign-On (SSO) é …" at bounding box center [625, 525] width 552 height 105
drag, startPoint x: 425, startPoint y: 499, endPoint x: 663, endPoint y: 499, distance: 238.0
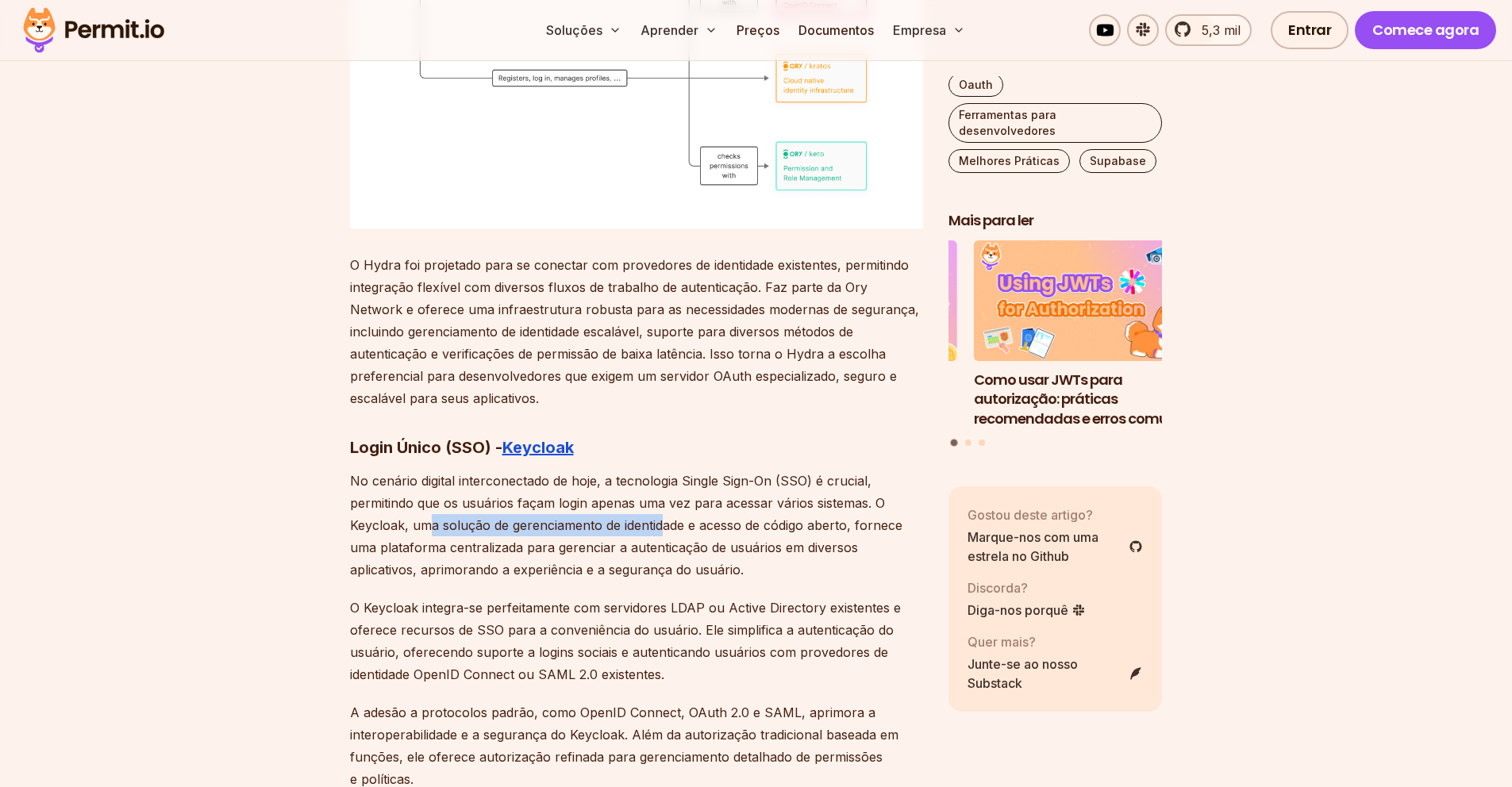
click at [662, 499] on font "No cenário digital interconectado de hoje, a tecnologia Single Sign-On (SSO) é …" at bounding box center [625, 525] width 552 height 105
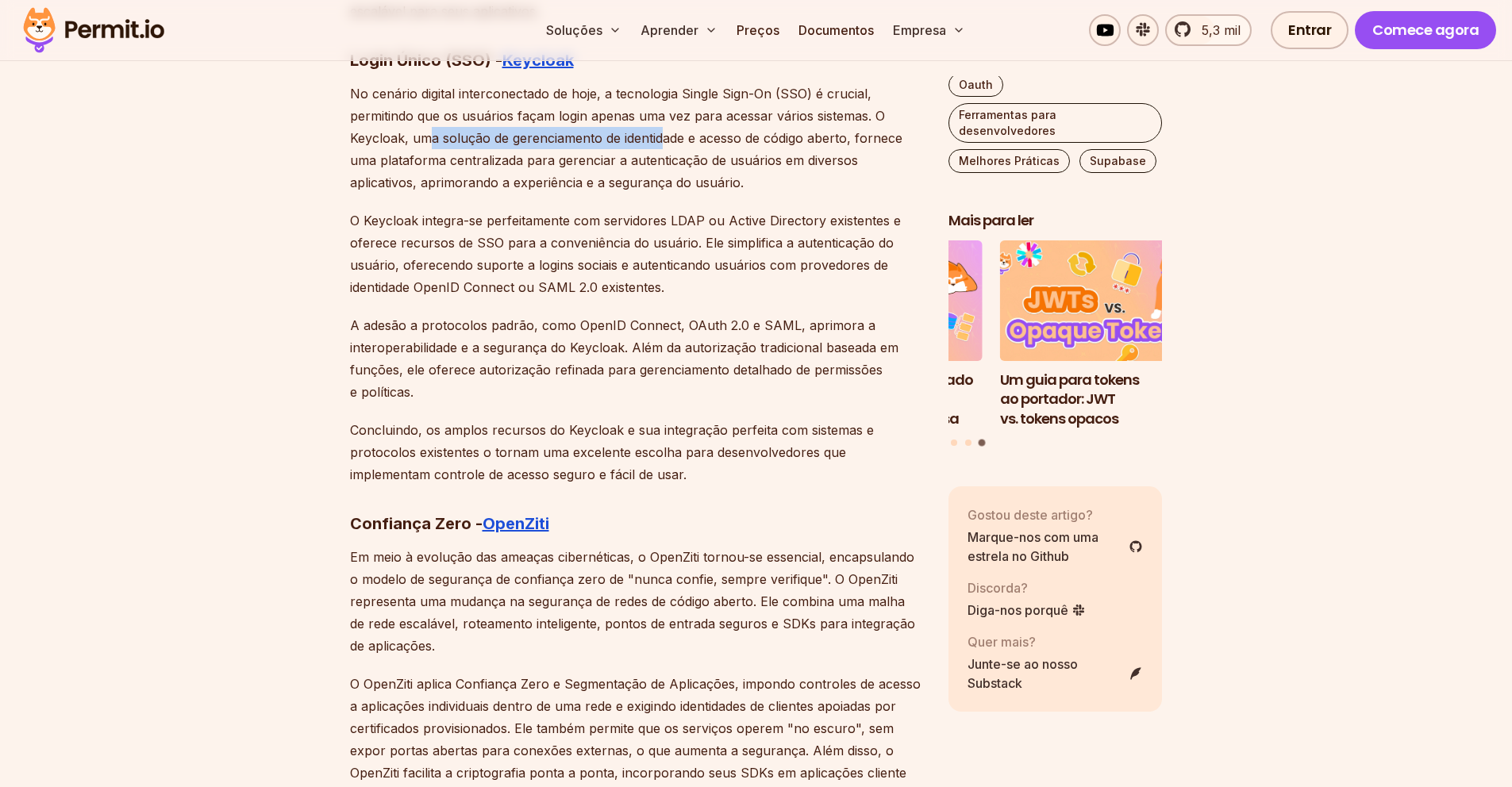
scroll to position [8883, 0]
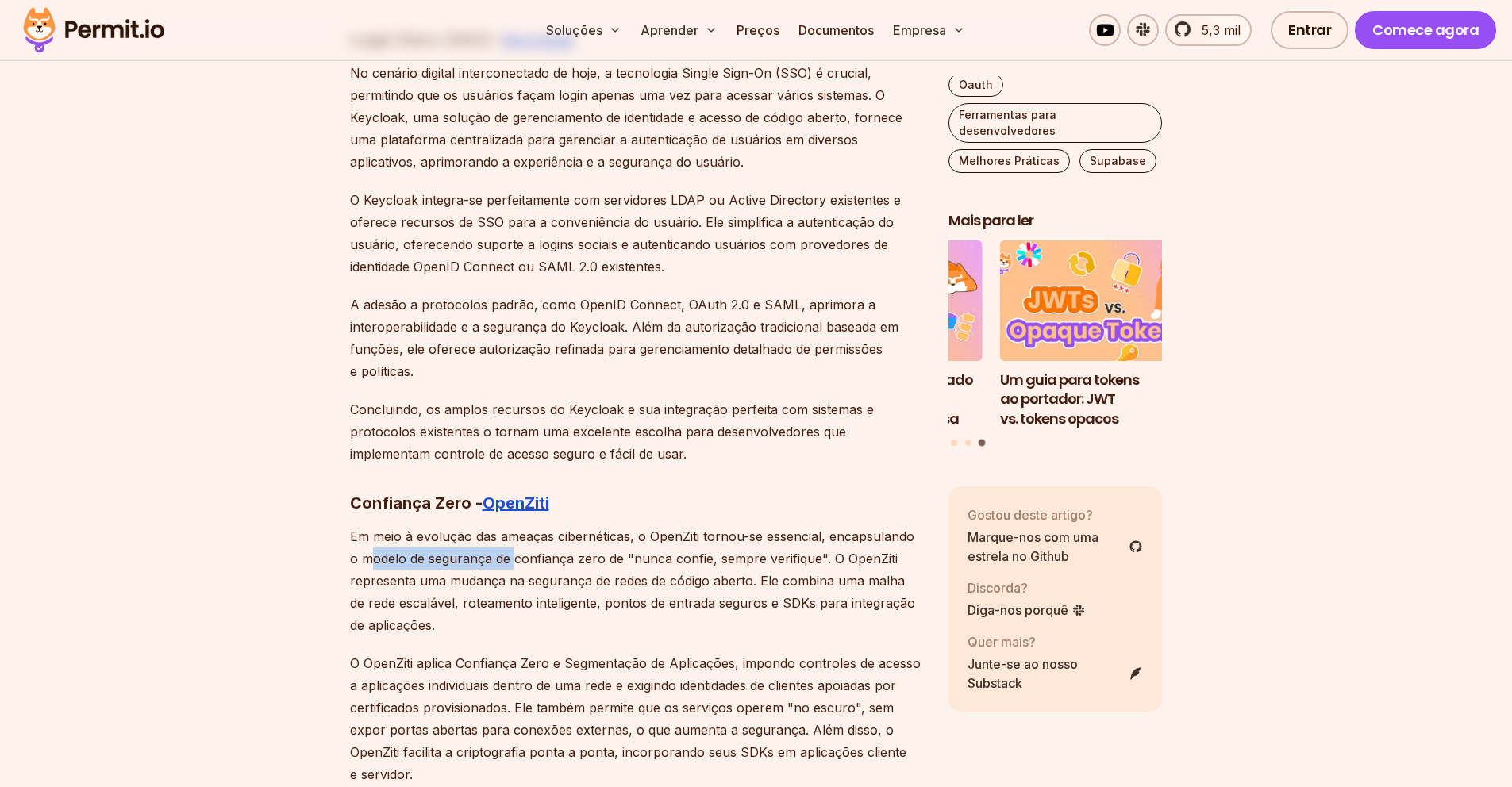
drag, startPoint x: 368, startPoint y: 537, endPoint x: 535, endPoint y: 538, distance: 167.0
click at [518, 538] on font "Em meio à evolução das ameaças cibernéticas, o OpenZiti tornou-se essencial, en…" at bounding box center [632, 580] width 565 height 105
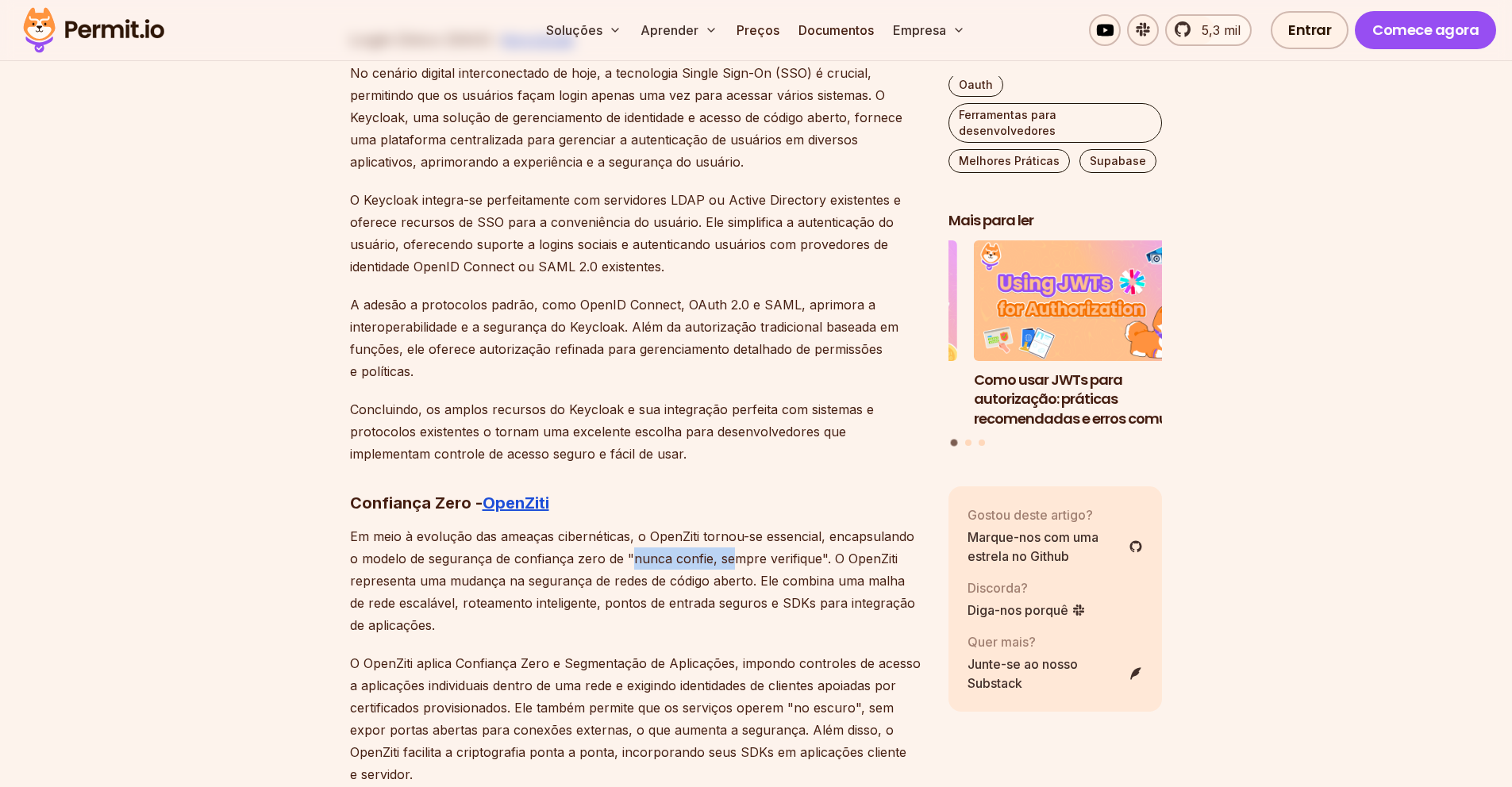
drag, startPoint x: 679, startPoint y: 532, endPoint x: 733, endPoint y: 532, distance: 54.0
click at [732, 532] on font "Em meio à evolução das ameaças cibernéticas, o OpenZiti tornou-se essencial, en…" at bounding box center [632, 580] width 565 height 105
drag, startPoint x: 803, startPoint y: 532, endPoint x: 815, endPoint y: 532, distance: 12.0
click at [815, 532] on font "Em meio à evolução das ameaças cibernéticas, o OpenZiti tornou-se essencial, en…" at bounding box center [632, 580] width 565 height 105
drag, startPoint x: 360, startPoint y: 550, endPoint x: 562, endPoint y: 561, distance: 202.3
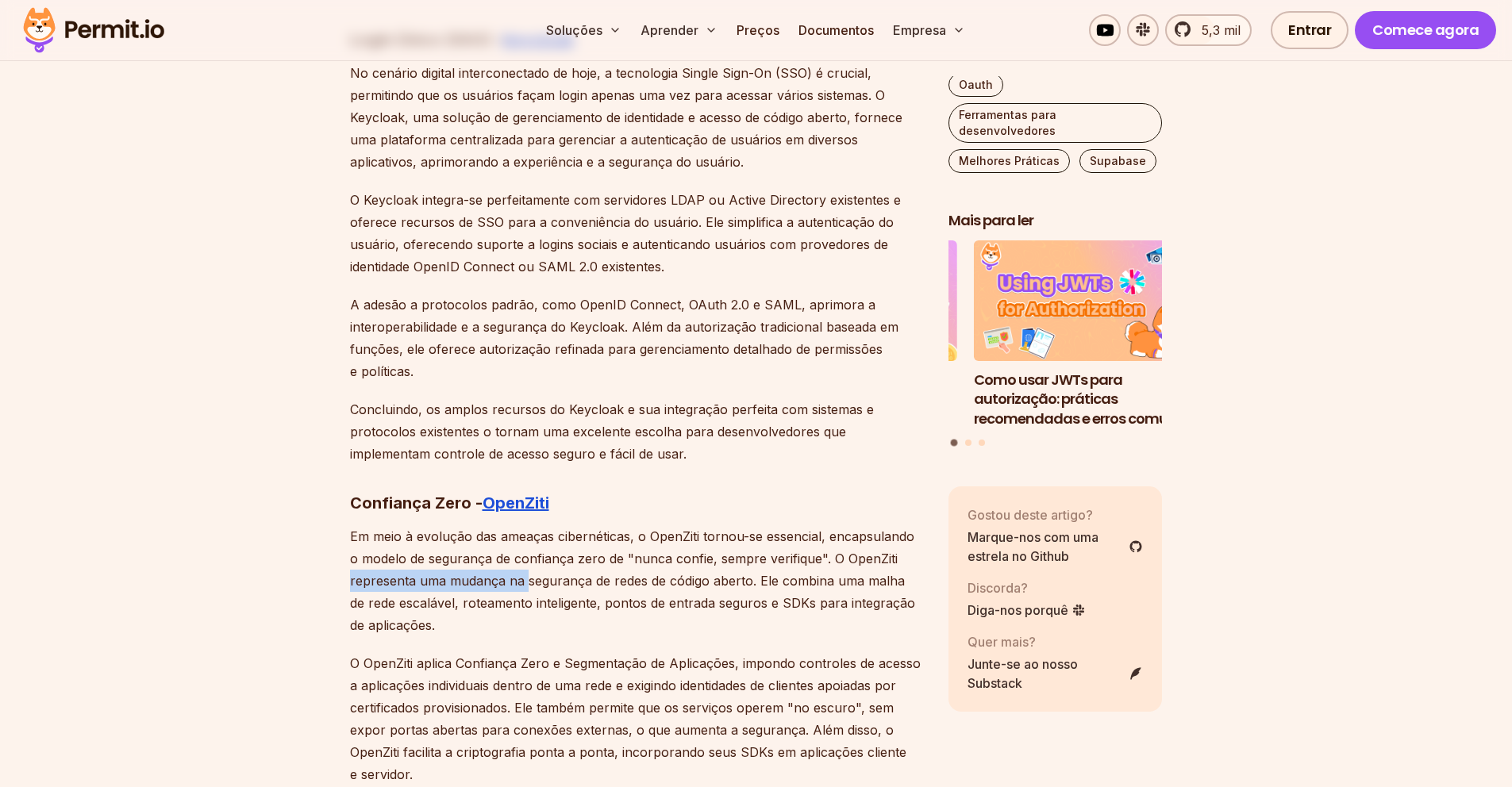
click at [543, 561] on font "Em meio à evolução das ameaças cibernéticas, o OpenZiti tornou-se essencial, en…" at bounding box center [632, 580] width 565 height 105
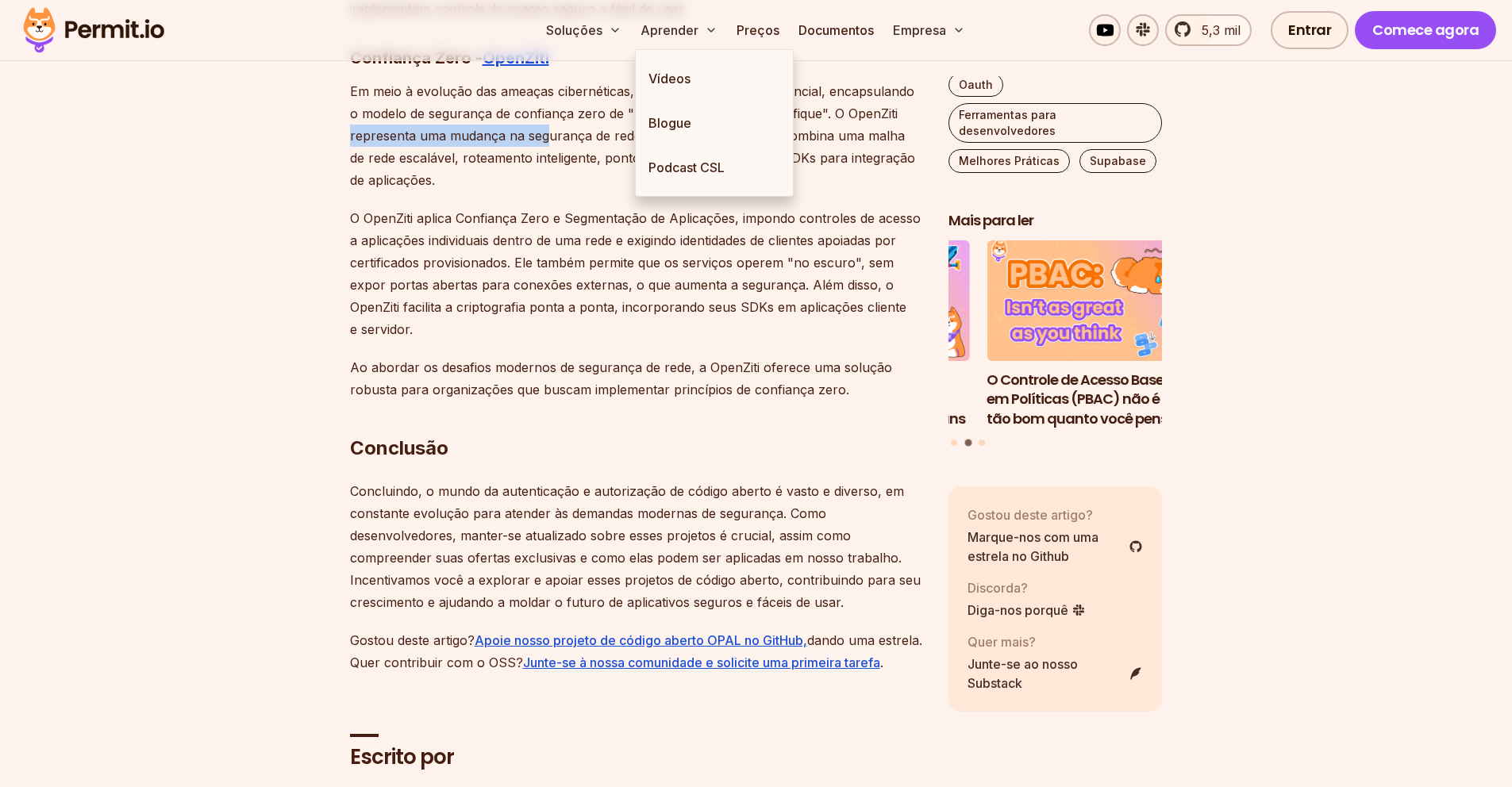
scroll to position [9869, 0]
